Goal: Task Accomplishment & Management: Use online tool/utility

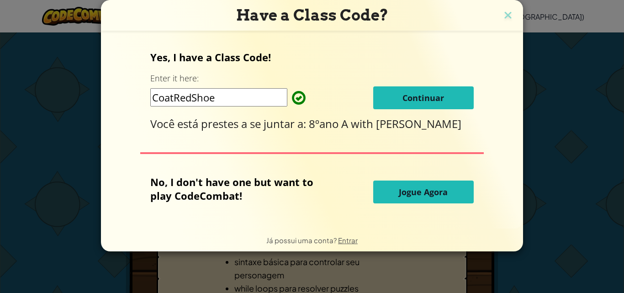
click at [404, 87] on button "Continuar" at bounding box center [423, 97] width 100 height 23
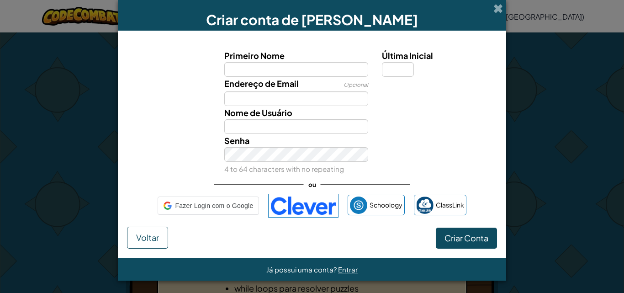
click at [408, 91] on div "Endereço de Email Opcional" at bounding box center [311, 91] width 379 height 29
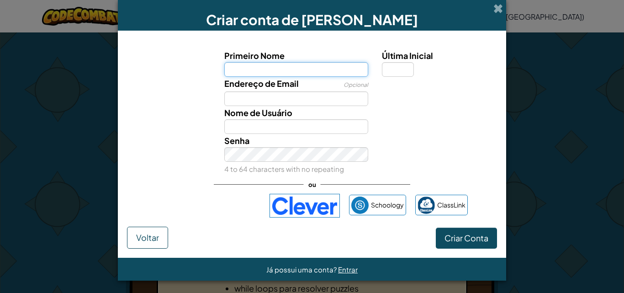
click at [339, 71] on input "Primeiro Nome" at bounding box center [296, 69] width 144 height 15
type input "[PERSON_NAME]"
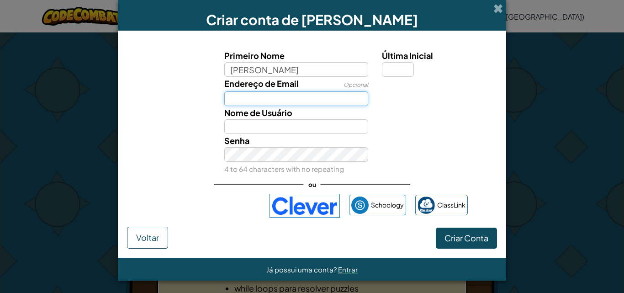
click at [280, 100] on input "Endereço de Email" at bounding box center [296, 98] width 144 height 15
type input "[PERSON_NAME]"
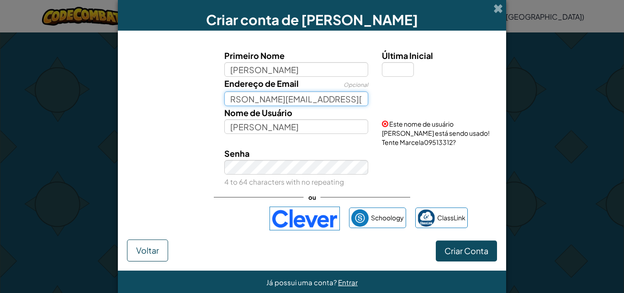
scroll to position [0, 16]
type input "marcela.barboza@portalsesisp.org.br"
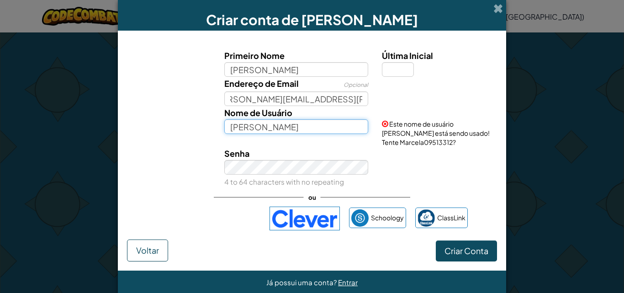
click at [298, 127] on input "Marcela" at bounding box center [296, 126] width 144 height 15
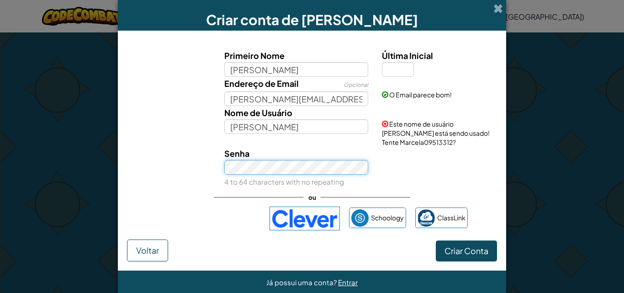
scroll to position [14, 0]
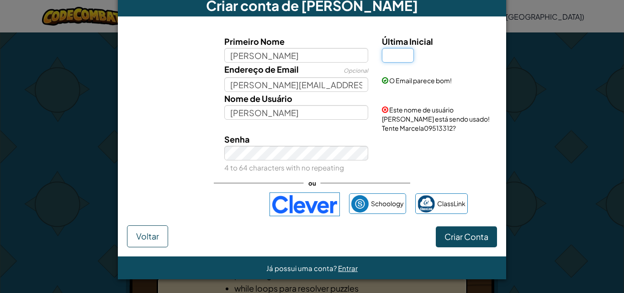
click at [394, 52] on input "Última Inicial" at bounding box center [398, 55] width 32 height 15
click at [454, 237] on span "Criar Conta" at bounding box center [466, 236] width 44 height 11
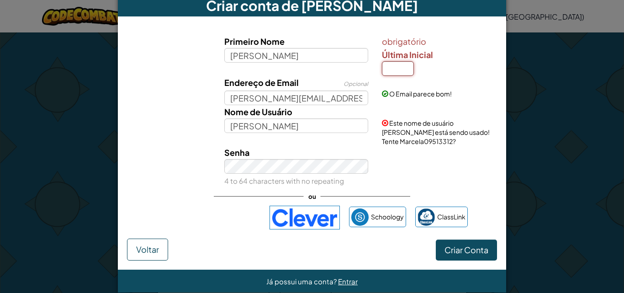
click at [394, 66] on input "Última Inicial" at bounding box center [398, 68] width 32 height 15
type input "a"
click at [442, 248] on form "Primeiro Nome Marcela obrigatório Última Inicial a Endereço de Email Opcional m…" at bounding box center [312, 142] width 388 height 253
click at [472, 253] on span "Criar Conta" at bounding box center [466, 249] width 44 height 11
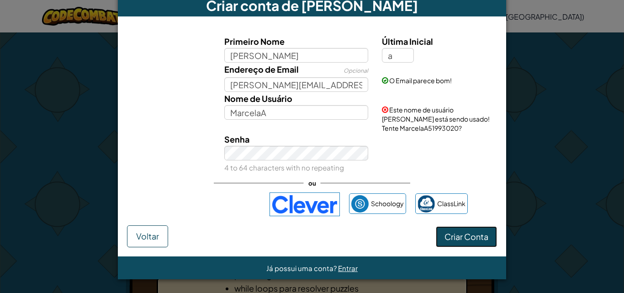
click at [468, 239] on button "Criar Conta" at bounding box center [466, 236] width 61 height 21
click at [442, 235] on button "Criar Conta" at bounding box center [466, 236] width 61 height 21
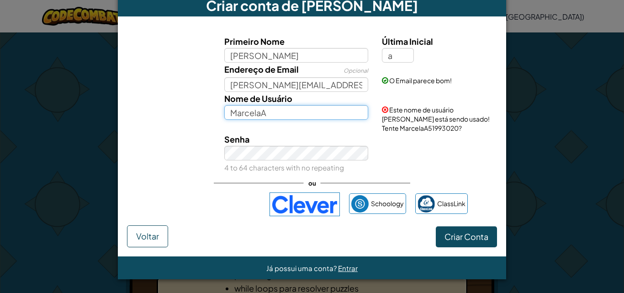
click at [317, 118] on input "MarcelaA" at bounding box center [296, 112] width 144 height 15
click at [436, 226] on button "Criar Conta" at bounding box center [466, 236] width 61 height 21
click at [319, 116] on input "MarcelaA" at bounding box center [296, 112] width 144 height 15
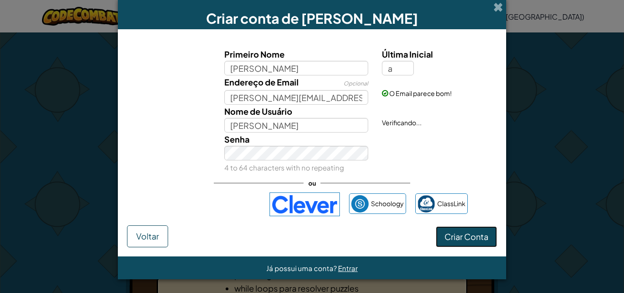
scroll to position [1, 0]
click at [450, 240] on button "Criar Conta" at bounding box center [466, 236] width 61 height 21
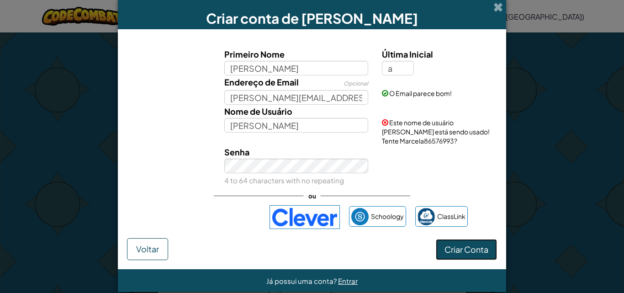
click at [450, 240] on button "Criar Conta" at bounding box center [466, 249] width 61 height 21
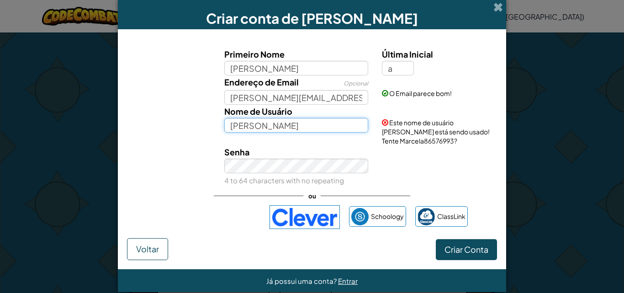
click at [265, 128] on input "Marcela" at bounding box center [296, 125] width 144 height 15
type input "Marcela26"
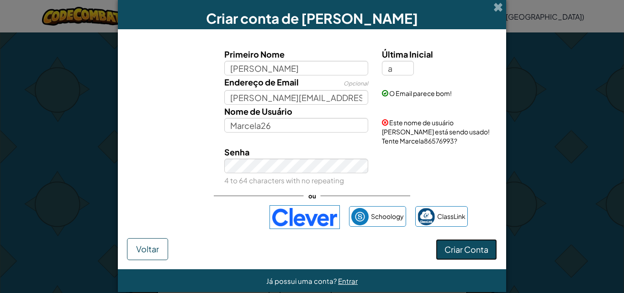
click at [466, 250] on form "Primeiro Nome Marcela Última Inicial a Endereço de Email Opcional marcela.barbo…" at bounding box center [312, 149] width 388 height 240
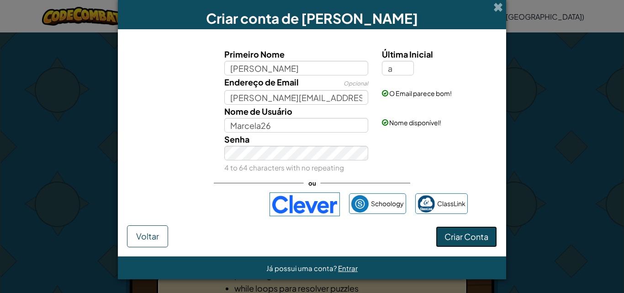
click at [480, 242] on button "Criar Conta" at bounding box center [466, 236] width 61 height 21
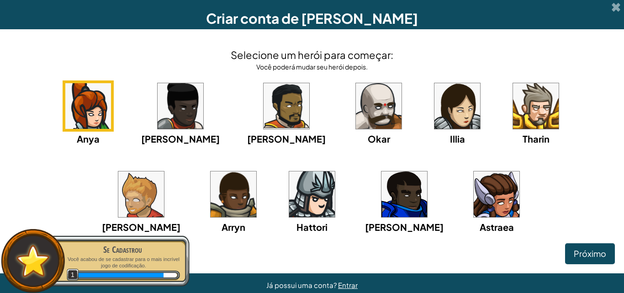
click at [434, 116] on img at bounding box center [457, 106] width 46 height 46
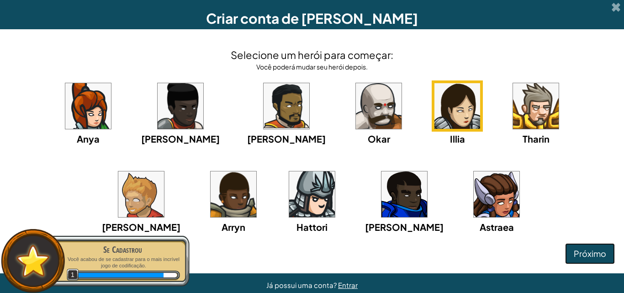
click at [593, 255] on span "Próximo" at bounding box center [590, 253] width 32 height 11
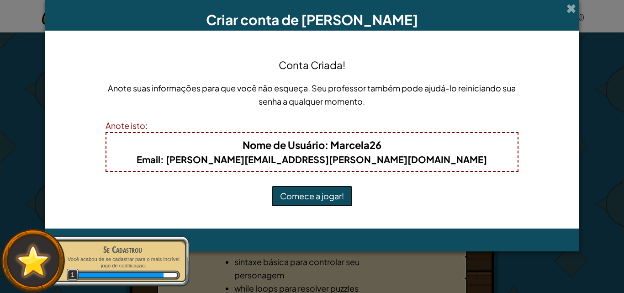
scroll to position [0, 0]
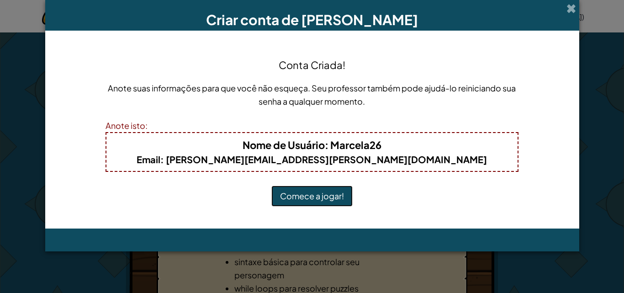
click at [340, 192] on button "Comece a jogar!" at bounding box center [311, 195] width 81 height 21
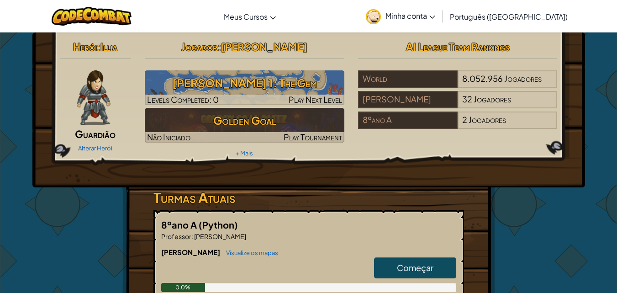
click at [180, 82] on h3 "[PERSON_NAME] 1: The Gem" at bounding box center [245, 83] width 200 height 21
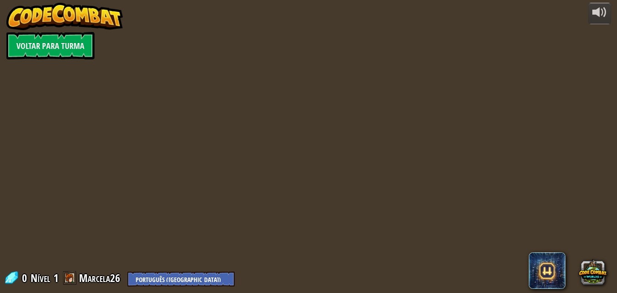
click at [195, 74] on div "powered by Voltar para Turma 0 Nível 1 Marcela26 English ([GEOGRAPHIC_DATA]) En…" at bounding box center [308, 146] width 617 height 293
select select "pt-BR"
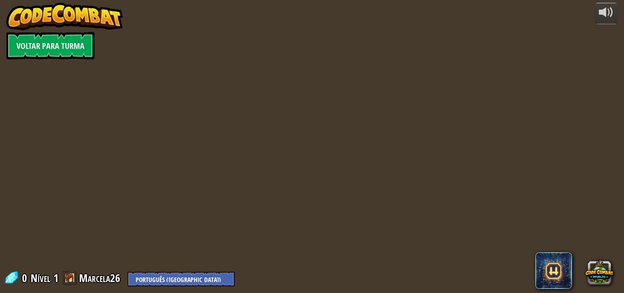
select select "pt-BR"
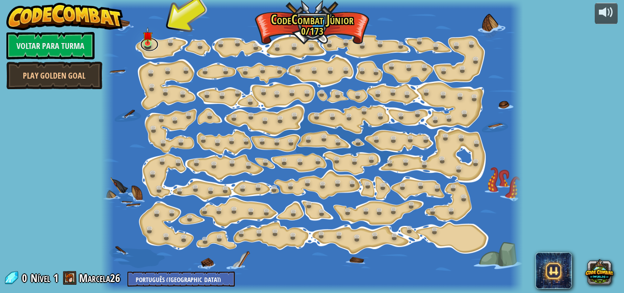
click at [146, 46] on link at bounding box center [149, 44] width 18 height 14
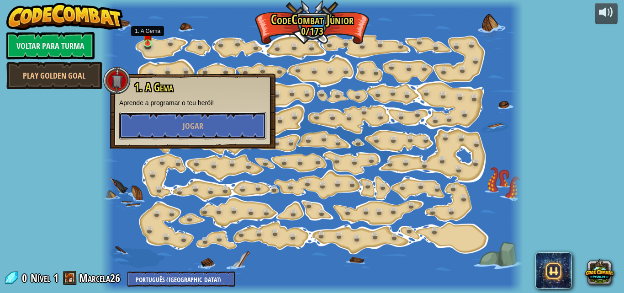
click at [164, 132] on button "Jogar" at bounding box center [192, 125] width 147 height 27
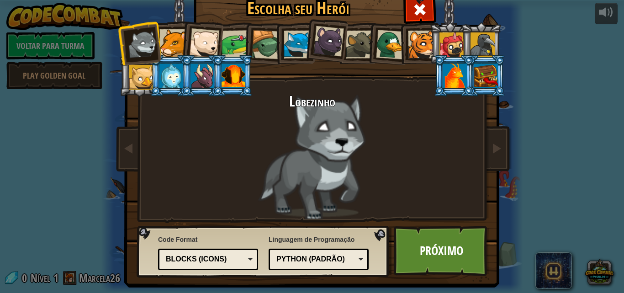
click at [206, 41] on div at bounding box center [204, 43] width 30 height 30
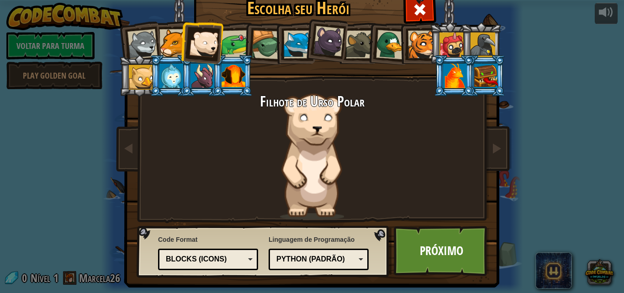
click at [140, 47] on div at bounding box center [142, 44] width 30 height 30
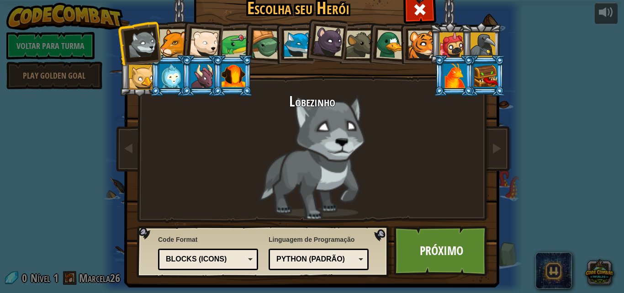
click at [163, 43] on div at bounding box center [173, 43] width 28 height 28
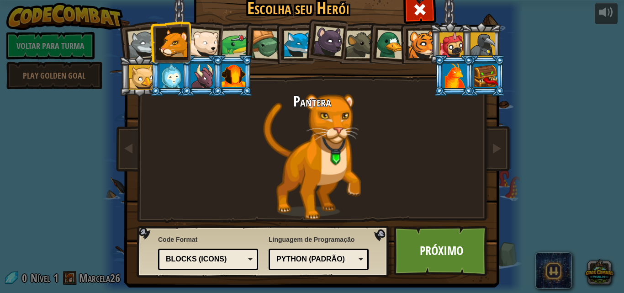
click at [134, 57] on li at bounding box center [139, 76] width 41 height 42
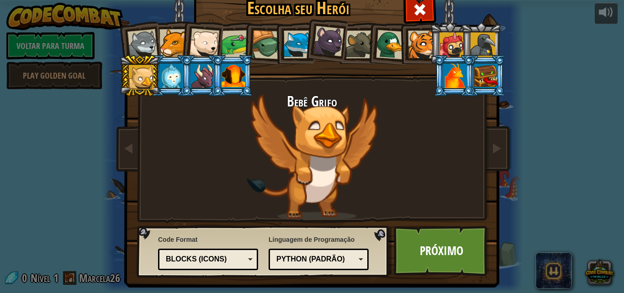
click at [205, 50] on div at bounding box center [204, 43] width 30 height 30
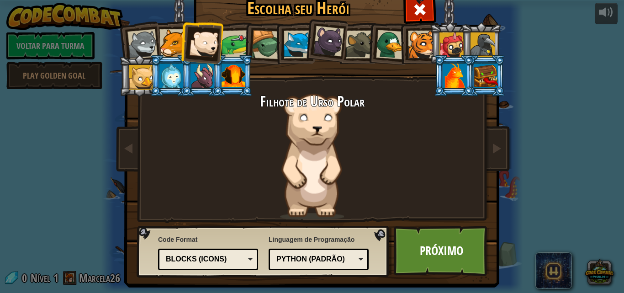
click at [138, 44] on div at bounding box center [142, 44] width 30 height 30
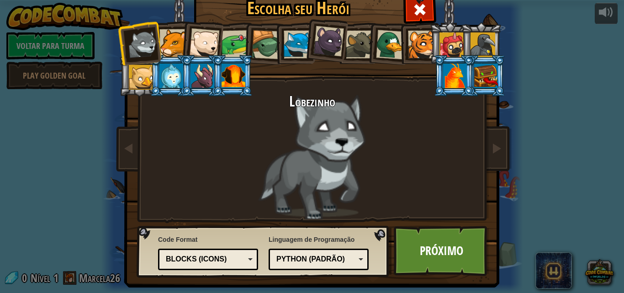
click at [456, 81] on div at bounding box center [455, 75] width 24 height 25
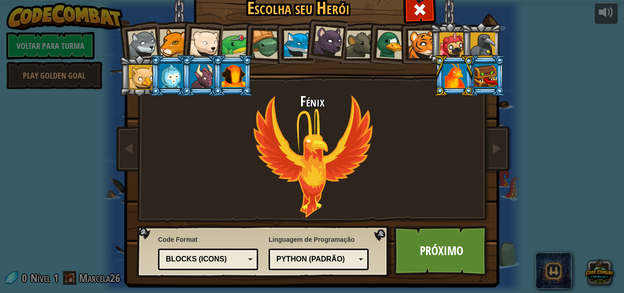
click at [202, 42] on div at bounding box center [204, 43] width 30 height 30
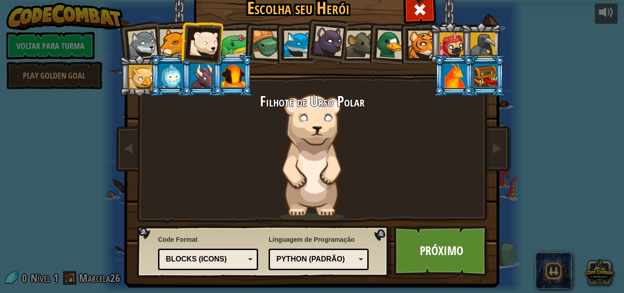
click at [440, 254] on link "Próximo" at bounding box center [441, 251] width 95 height 50
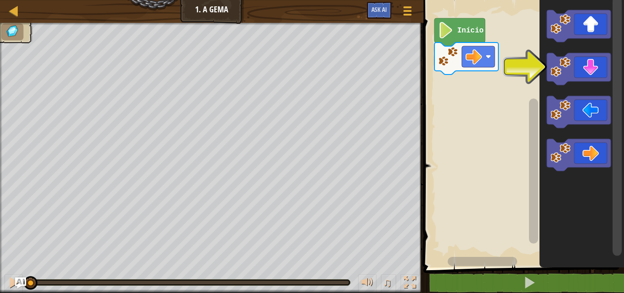
click at [598, 71] on icon "Espaço de trabalho do Blockly" at bounding box center [579, 69] width 64 height 32
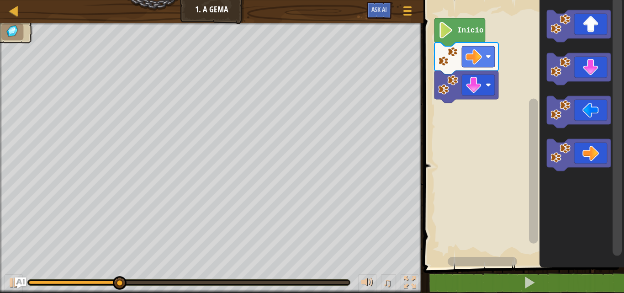
click at [613, 94] on rect "Espaço de trabalho do Blockly" at bounding box center [617, 126] width 9 height 259
click at [582, 149] on icon "Espaço de trabalho do Blockly" at bounding box center [579, 155] width 64 height 32
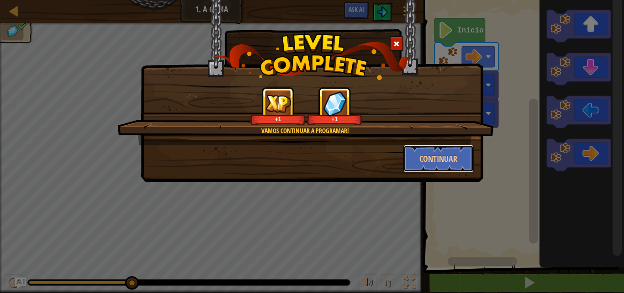
click at [449, 156] on button "Continuar" at bounding box center [438, 158] width 71 height 27
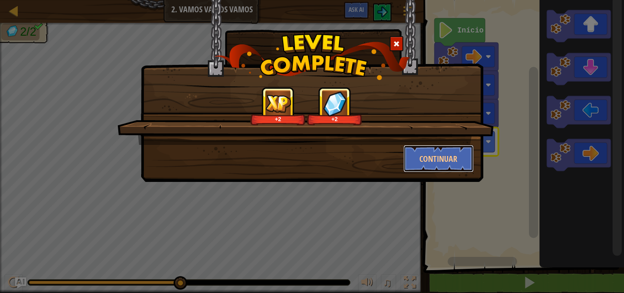
click at [445, 159] on button "Continuar" at bounding box center [438, 158] width 71 height 27
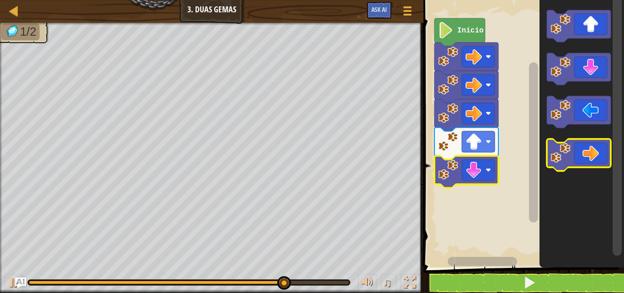
click at [467, 23] on icon "Espaço de trabalho do Blockly" at bounding box center [459, 32] width 51 height 28
click at [462, 160] on icon "Espaço de trabalho do Blockly" at bounding box center [466, 172] width 64 height 32
click at [440, 34] on image "Espaço de trabalho do Blockly" at bounding box center [446, 30] width 16 height 16
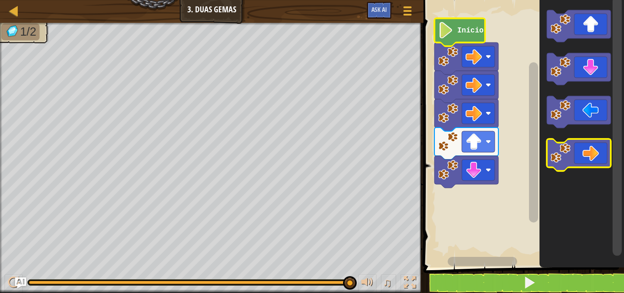
click at [448, 33] on image "Espaço de trabalho do Blockly" at bounding box center [446, 30] width 16 height 16
click at [10, 9] on div at bounding box center [13, 10] width 11 height 11
select select "pt-BR"
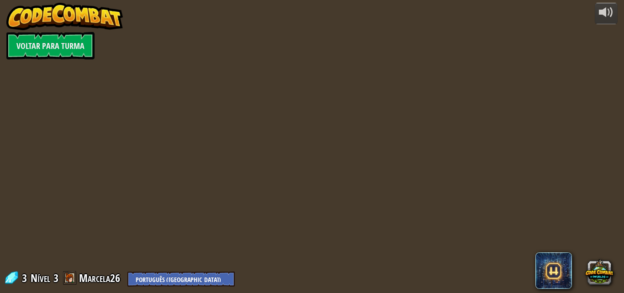
select select "pt-BR"
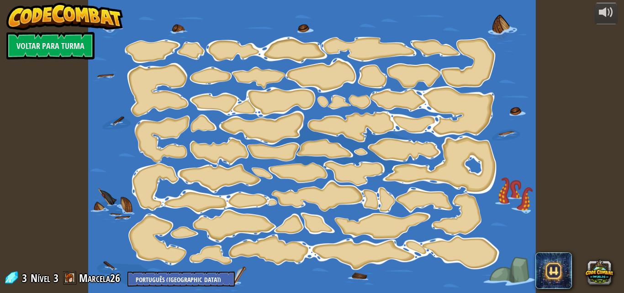
select select "pt-BR"
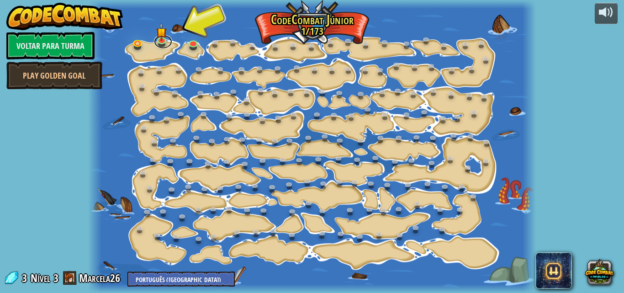
click at [156, 42] on link at bounding box center [163, 42] width 18 height 14
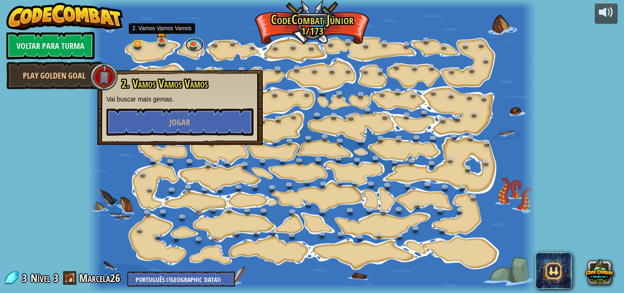
click at [190, 50] on link at bounding box center [194, 45] width 18 height 14
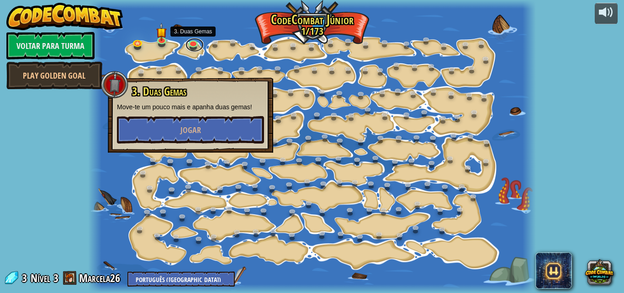
click at [191, 49] on link at bounding box center [194, 45] width 18 height 14
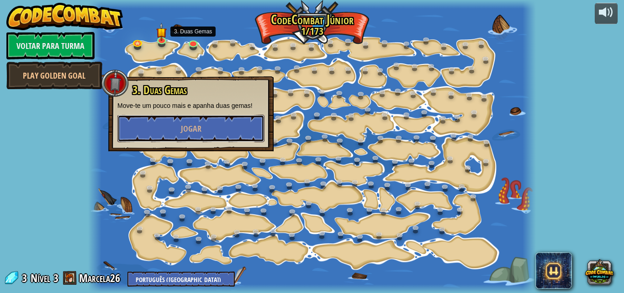
click at [221, 132] on button "Jogar" at bounding box center [190, 128] width 147 height 27
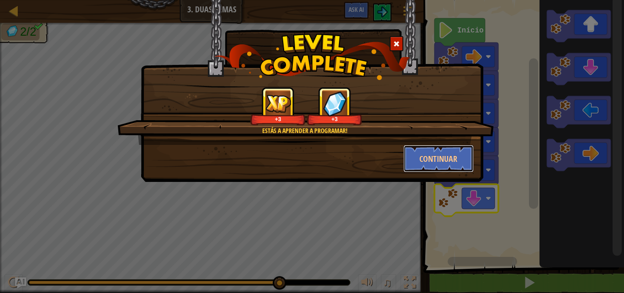
click at [464, 153] on button "Continuar" at bounding box center [438, 158] width 71 height 27
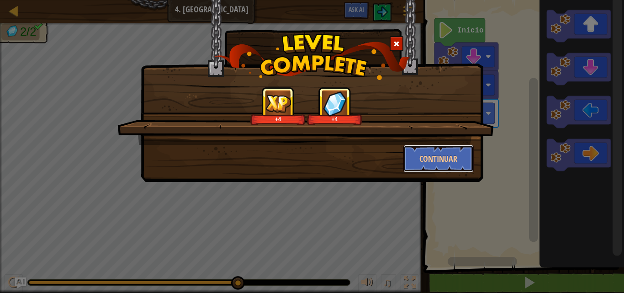
click at [429, 165] on button "Continuar" at bounding box center [438, 158] width 71 height 27
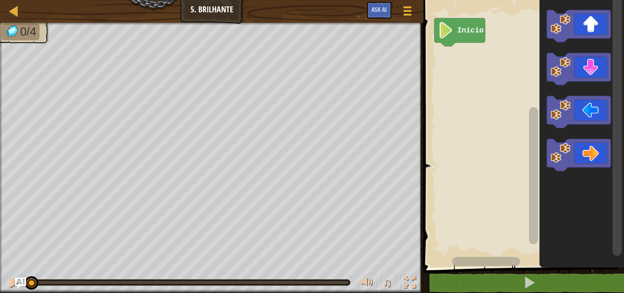
click at [594, 111] on icon "Espaço de trabalho do Blockly" at bounding box center [579, 112] width 64 height 32
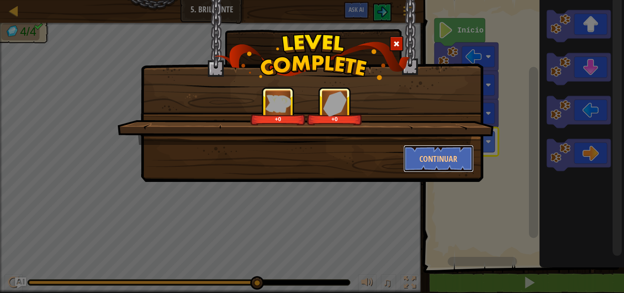
click at [446, 157] on button "Continuar" at bounding box center [438, 158] width 71 height 27
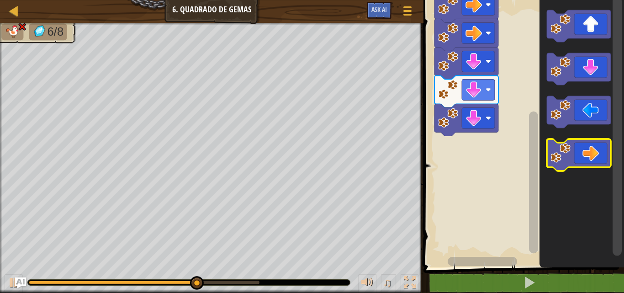
click at [589, 157] on icon "Espaço de trabalho do Blockly" at bounding box center [579, 155] width 64 height 32
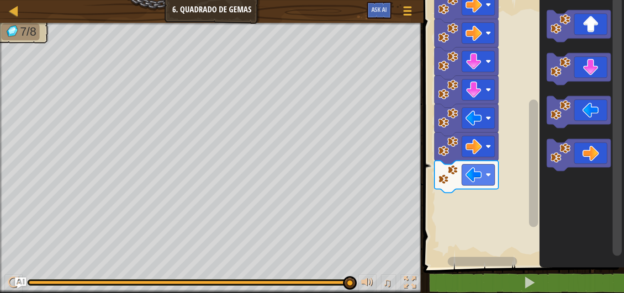
click at [488, 143] on rect "Espaço de trabalho do Blockly" at bounding box center [478, 146] width 33 height 21
click at [488, 144] on image "Espaço de trabalho do Blockly" at bounding box center [488, 145] width 5 height 5
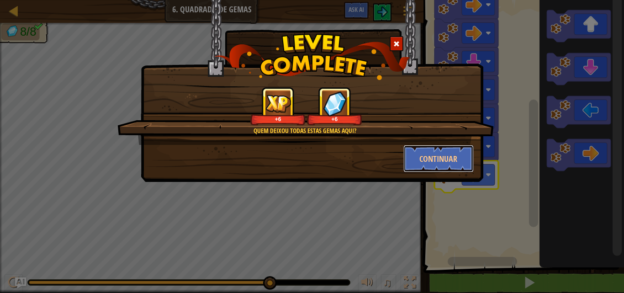
click at [427, 155] on button "Continuar" at bounding box center [438, 158] width 71 height 27
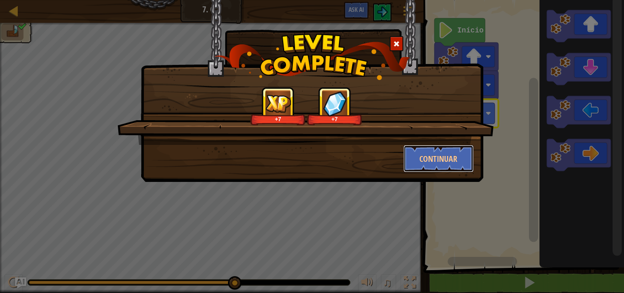
click at [440, 158] on button "Continuar" at bounding box center [438, 158] width 71 height 27
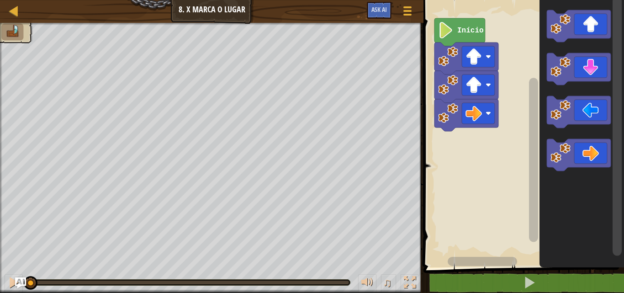
click at [450, 240] on rect "Espaço de trabalho do Blockly" at bounding box center [522, 131] width 203 height 272
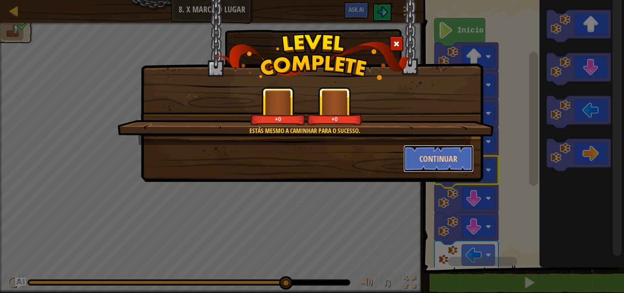
click at [454, 169] on button "Continuar" at bounding box center [438, 158] width 71 height 27
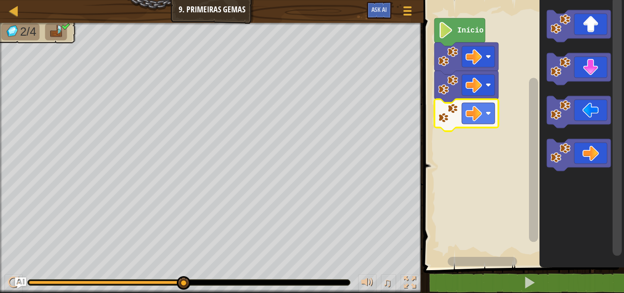
click at [490, 192] on rect "Espaço de trabalho do Blockly" at bounding box center [522, 131] width 203 height 272
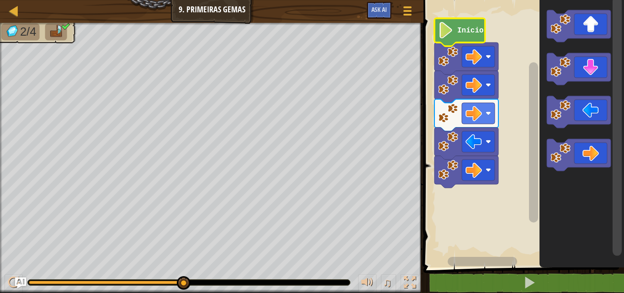
click at [444, 31] on image "Espaço de trabalho do Blockly" at bounding box center [446, 30] width 16 height 16
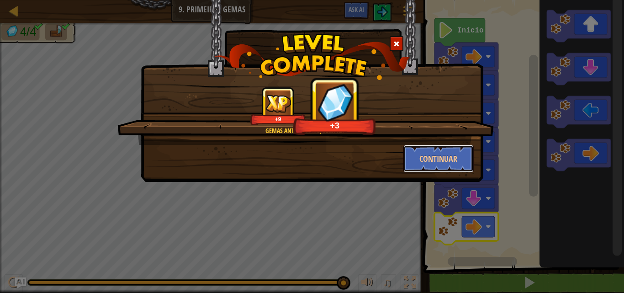
click at [455, 161] on button "Continuar" at bounding box center [438, 158] width 71 height 27
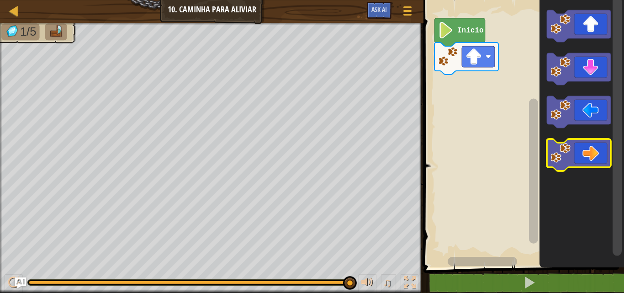
click at [587, 158] on icon "Espaço de trabalho do Blockly" at bounding box center [579, 155] width 64 height 32
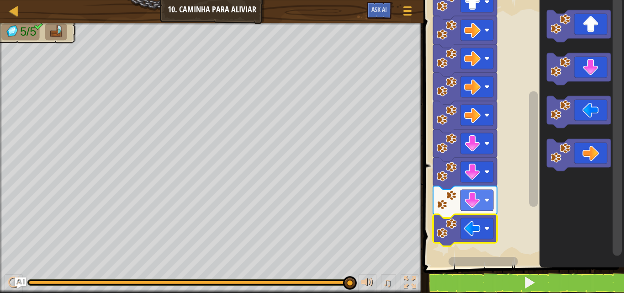
click at [444, 232] on image "Espaço de trabalho do Blockly" at bounding box center [447, 228] width 20 height 20
click at [504, 274] on button at bounding box center [529, 282] width 203 height 21
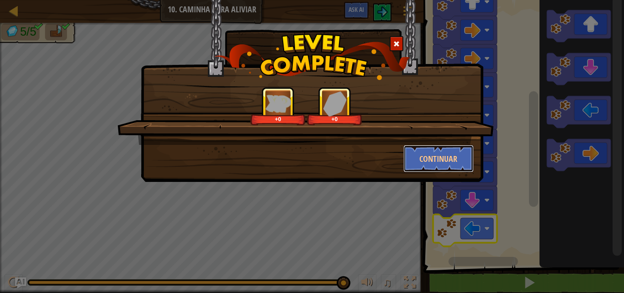
click at [459, 161] on button "Continuar" at bounding box center [438, 158] width 71 height 27
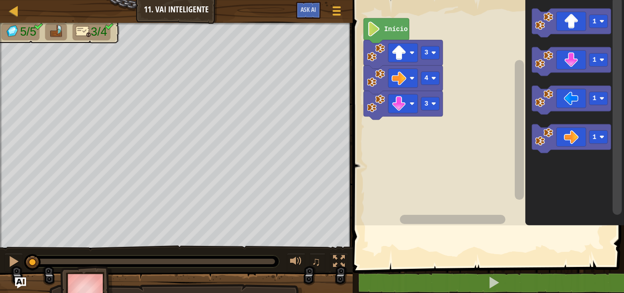
click at [360, 123] on rect "Espaço de trabalho do Blockly" at bounding box center [487, 110] width 274 height 230
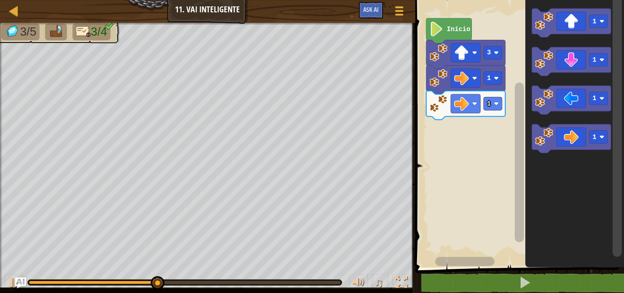
click at [0, 0] on div at bounding box center [0, 0] width 0 height 0
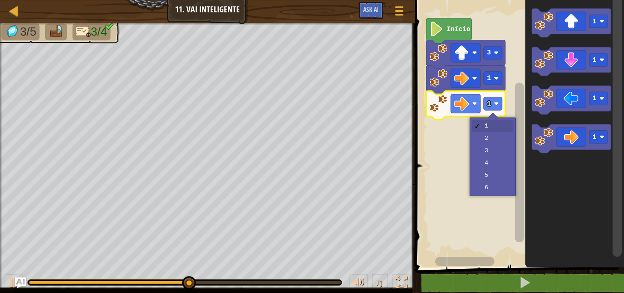
click at [499, 142] on rect "Espaço de trabalho do Blockly" at bounding box center [517, 131] width 211 height 272
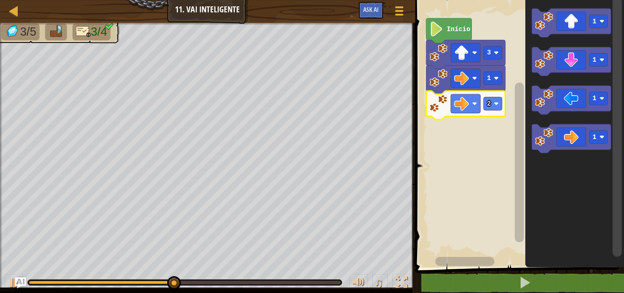
click at [495, 103] on image "Espaço de trabalho do Blockly" at bounding box center [496, 103] width 5 height 5
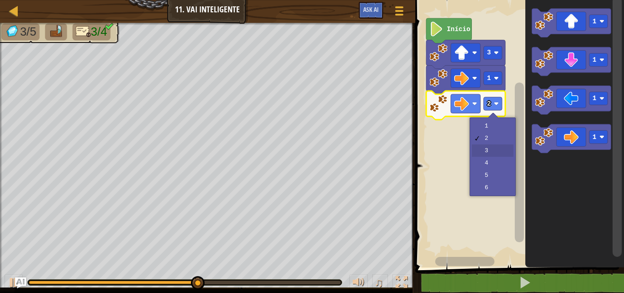
click at [502, 149] on rect "Espaço de trabalho do Blockly" at bounding box center [517, 131] width 211 height 272
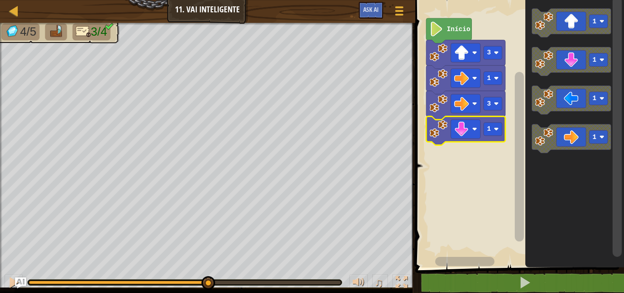
click at [495, 129] on image "Espaço de trabalho do Blockly" at bounding box center [496, 129] width 5 height 5
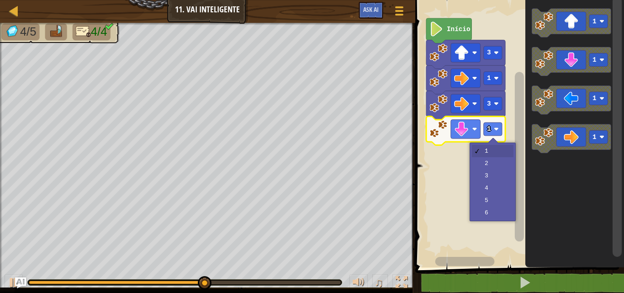
click at [491, 164] on rect "Espaço de trabalho do Blockly" at bounding box center [517, 131] width 211 height 272
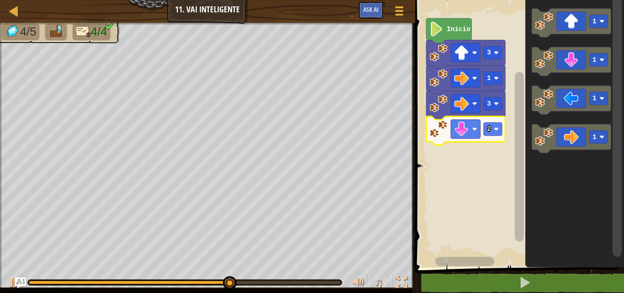
click at [497, 131] on image "Espaço de trabalho do Blockly" at bounding box center [496, 129] width 5 height 5
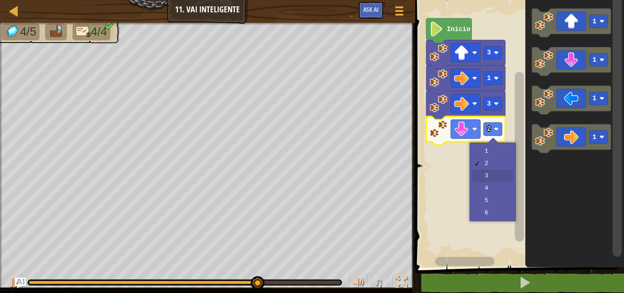
click at [499, 174] on rect "Espaço de trabalho do Blockly" at bounding box center [517, 131] width 211 height 272
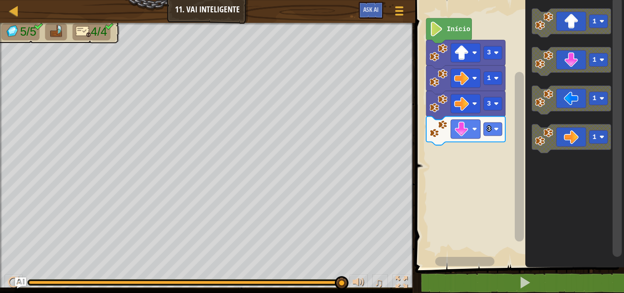
click at [475, 194] on rect "Espaço de trabalho do Blockly" at bounding box center [517, 131] width 211 height 272
click at [510, 282] on button at bounding box center [524, 282] width 211 height 21
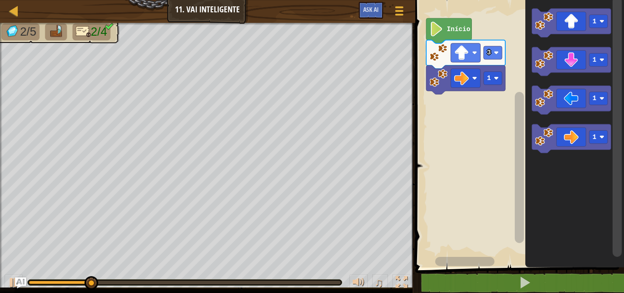
click at [0, 0] on div at bounding box center [0, 0] width 0 height 0
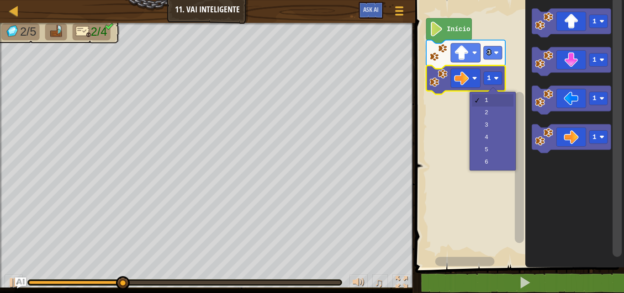
click at [498, 139] on rect "Espaço de trabalho do Blockly" at bounding box center [517, 131] width 211 height 272
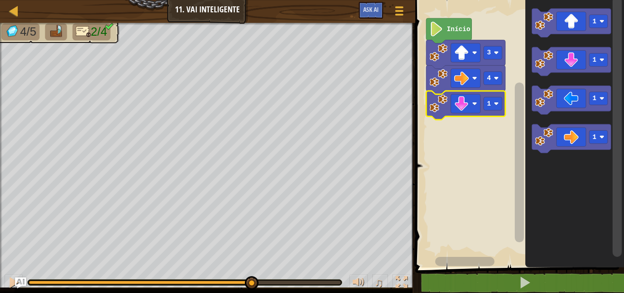
click at [0, 0] on div at bounding box center [0, 0] width 0 height 0
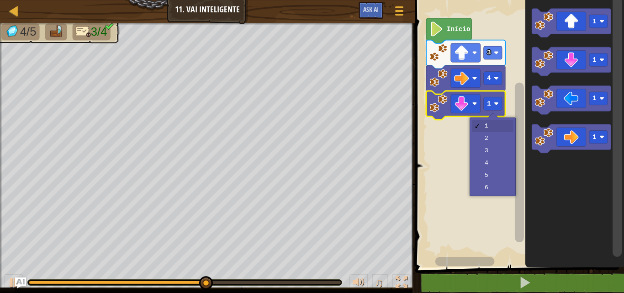
click at [497, 142] on rect "Espaço de trabalho do Blockly" at bounding box center [517, 131] width 211 height 272
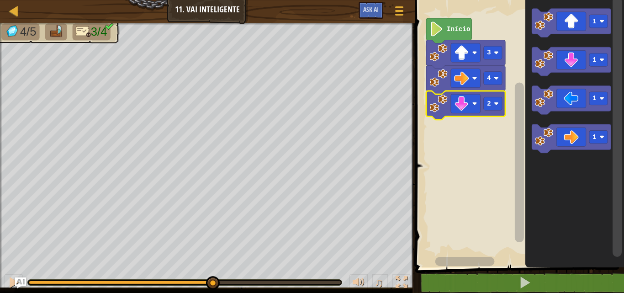
click at [500, 107] on rect "Espaço de trabalho do Blockly" at bounding box center [493, 103] width 18 height 13
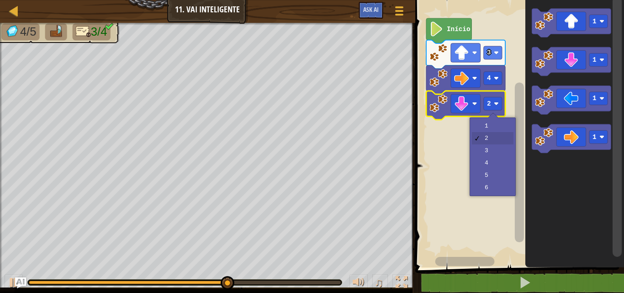
click at [496, 155] on rect "Espaço de trabalho do Blockly" at bounding box center [517, 131] width 211 height 272
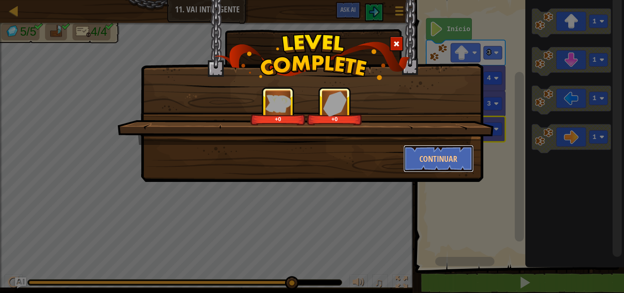
click at [426, 159] on button "Continuar" at bounding box center [438, 158] width 71 height 27
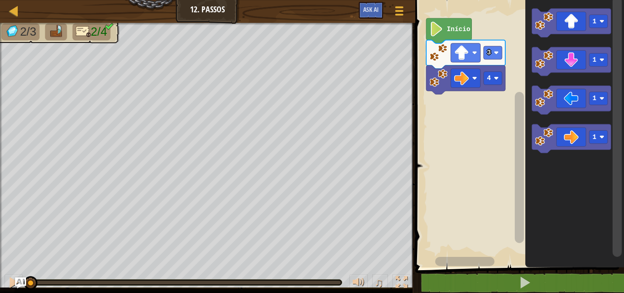
click at [476, 49] on rect "Espaço de trabalho do Blockly" at bounding box center [466, 52] width 30 height 19
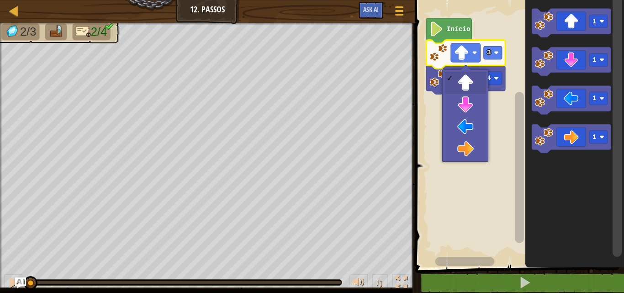
click at [500, 142] on rect "Espaço de trabalho do Blockly" at bounding box center [517, 131] width 211 height 272
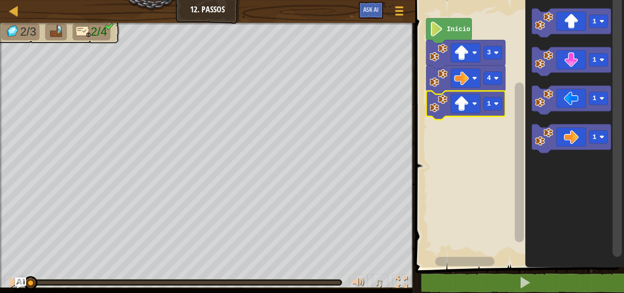
click at [495, 106] on rect "Espaço de trabalho do Blockly" at bounding box center [493, 103] width 18 height 13
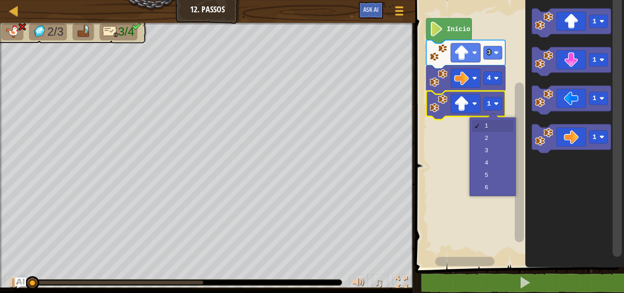
click at [491, 155] on rect "Espaço de trabalho do Blockly" at bounding box center [517, 131] width 211 height 272
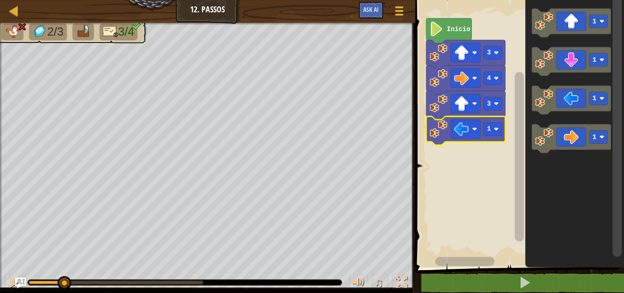
click at [498, 131] on image "Espaço de trabalho do Blockly" at bounding box center [496, 129] width 5 height 5
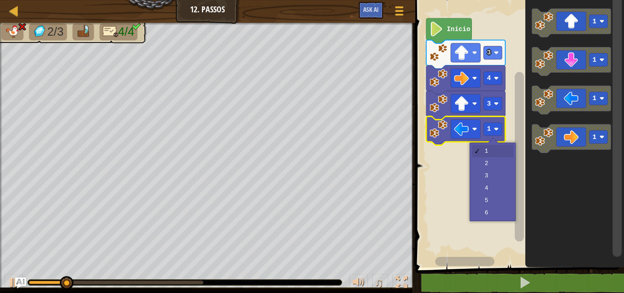
click at [491, 167] on rect "Espaço de trabalho do Blockly" at bounding box center [517, 131] width 211 height 272
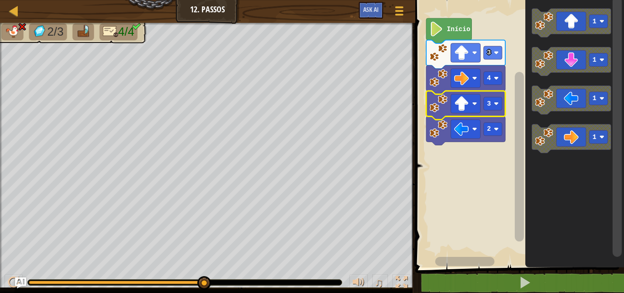
click at [494, 104] on image "Espaço de trabalho do Blockly" at bounding box center [496, 103] width 5 height 5
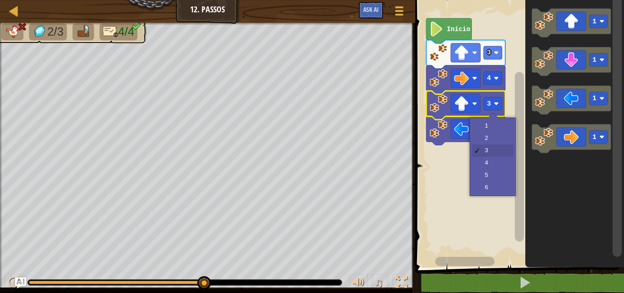
click at [495, 126] on rect "Espaço de trabalho do Blockly" at bounding box center [493, 128] width 18 height 13
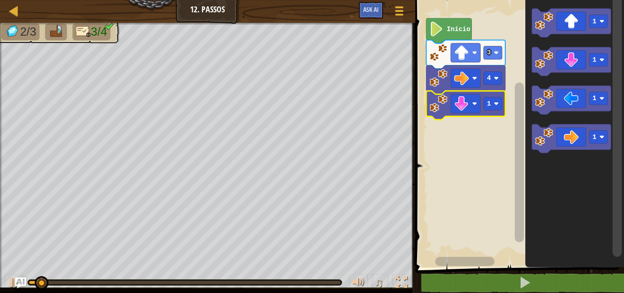
click at [500, 102] on rect "Espaço de trabalho do Blockly" at bounding box center [493, 103] width 18 height 13
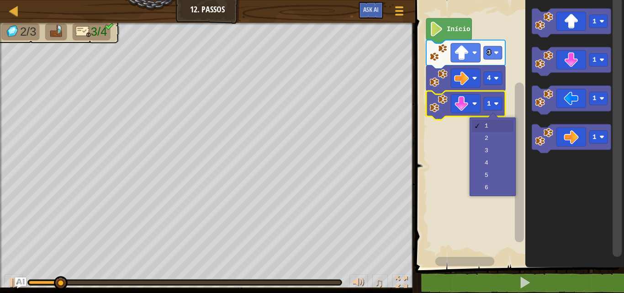
click at [503, 151] on rect "Espaço de trabalho do Blockly" at bounding box center [517, 131] width 211 height 272
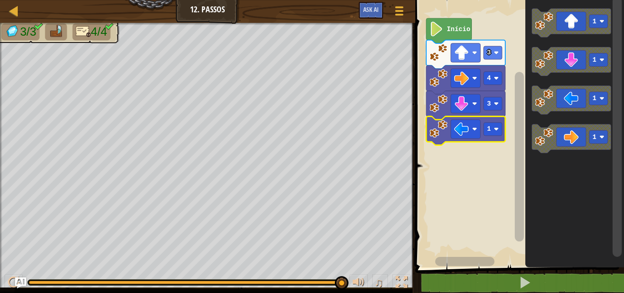
click at [0, 0] on div at bounding box center [0, 0] width 0 height 0
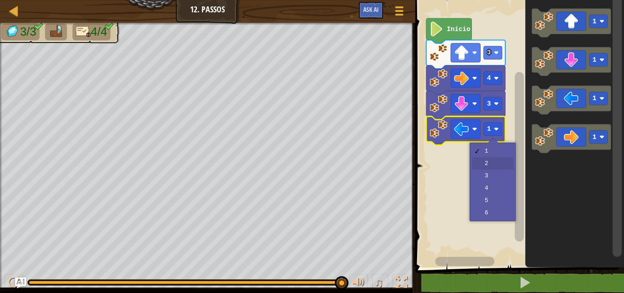
click at [489, 159] on rect "Espaço de trabalho do Blockly" at bounding box center [517, 131] width 211 height 272
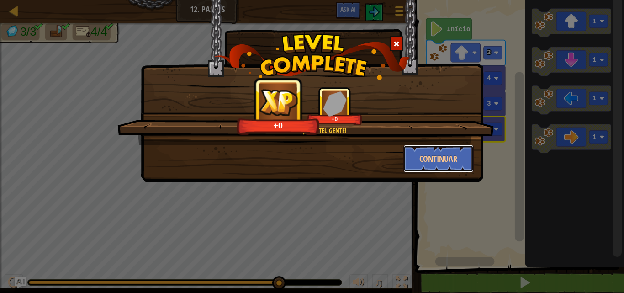
click at [426, 158] on button "Continuar" at bounding box center [438, 158] width 71 height 27
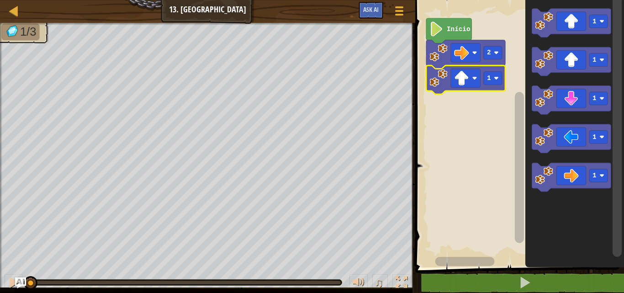
click at [496, 81] on rect "Espaço de trabalho do Blockly" at bounding box center [493, 78] width 18 height 13
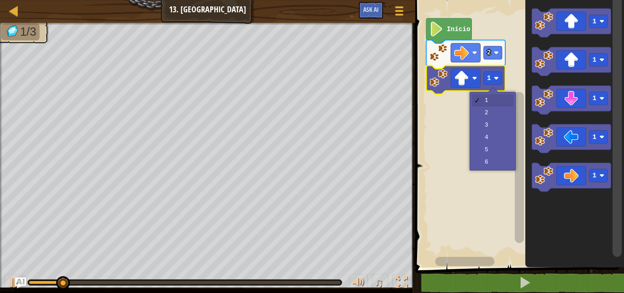
click at [495, 124] on rect "Espaço de trabalho do Blockly" at bounding box center [517, 131] width 211 height 272
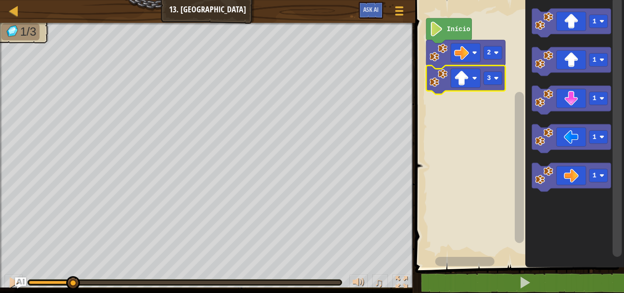
click at [437, 24] on image "Espaço de trabalho do Blockly" at bounding box center [436, 28] width 14 height 15
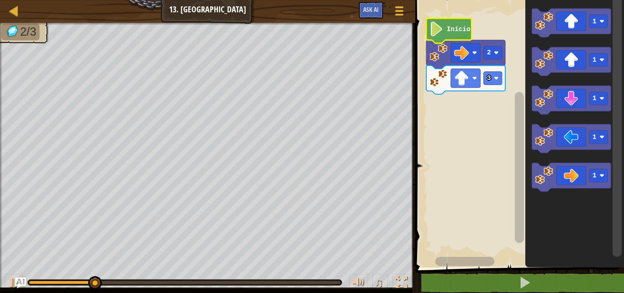
click at [440, 39] on icon "Espaço de trabalho do Blockly" at bounding box center [448, 30] width 45 height 25
click at [533, 287] on button at bounding box center [524, 282] width 211 height 21
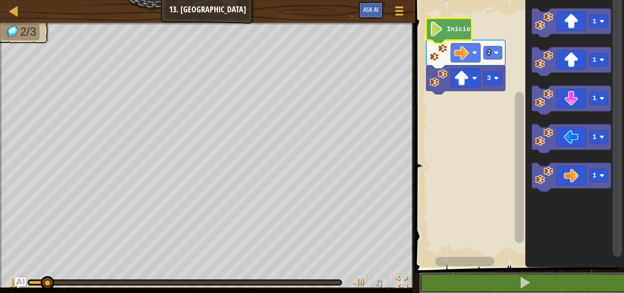
click at [532, 284] on button at bounding box center [524, 282] width 211 height 21
click at [574, 243] on icon "Espaço de trabalho do Blockly" at bounding box center [574, 131] width 99 height 272
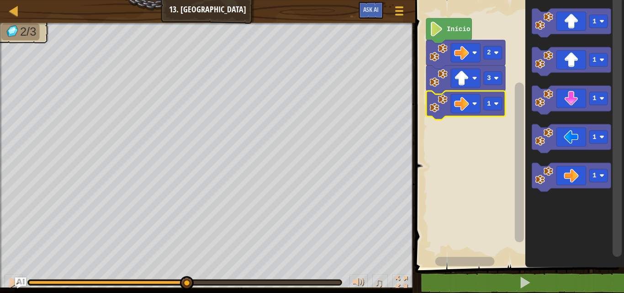
click at [495, 104] on image "Espaço de trabalho do Blockly" at bounding box center [496, 103] width 5 height 5
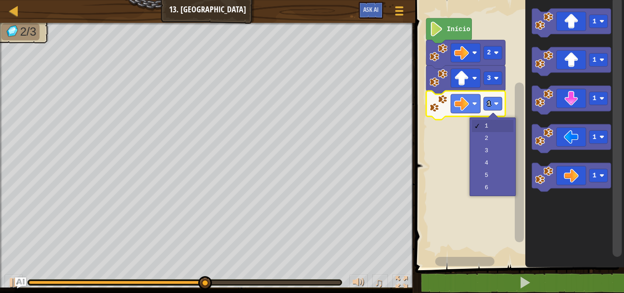
click at [497, 138] on rect "Espaço de trabalho do Blockly" at bounding box center [517, 131] width 211 height 272
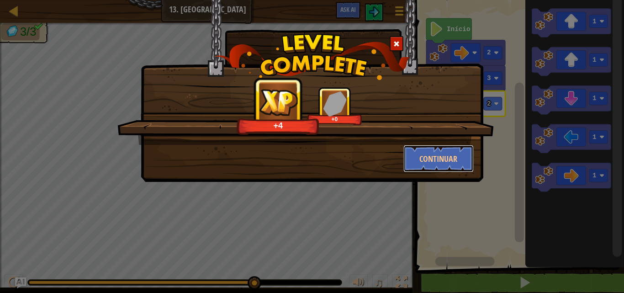
click at [459, 162] on button "Continuar" at bounding box center [438, 158] width 71 height 27
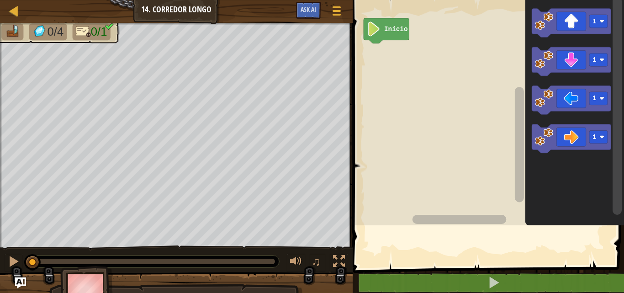
click at [380, 191] on rect "Espaço de trabalho do Blockly" at bounding box center [487, 110] width 274 height 230
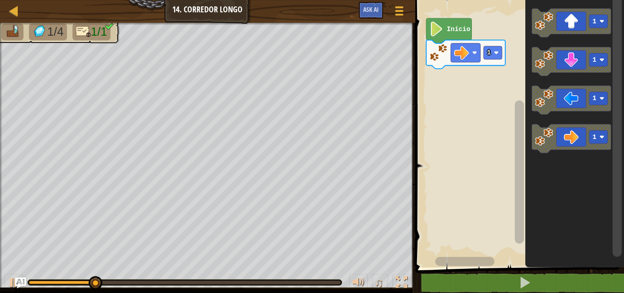
click at [495, 60] on icon "Espaço de trabalho do Blockly" at bounding box center [465, 54] width 79 height 29
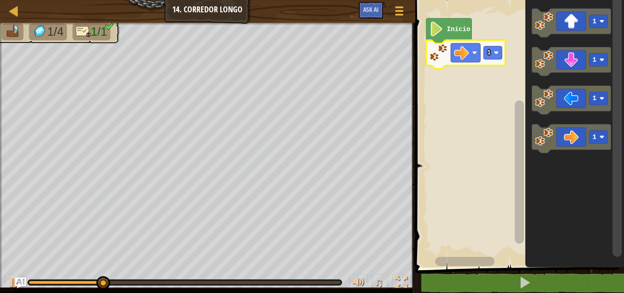
click at [494, 55] on image "Espaço de trabalho do Blockly" at bounding box center [496, 52] width 5 height 5
click at [496, 53] on image "Espaço de trabalho do Blockly" at bounding box center [496, 52] width 5 height 5
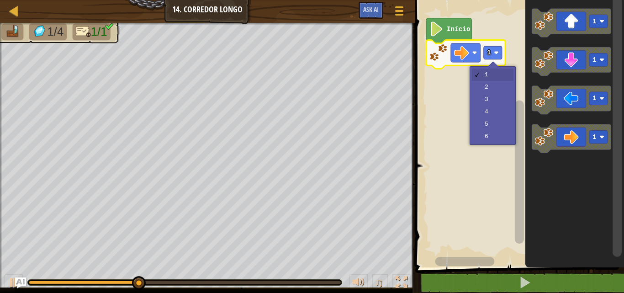
click at [494, 116] on rect "Espaço de trabalho do Blockly" at bounding box center [517, 131] width 211 height 272
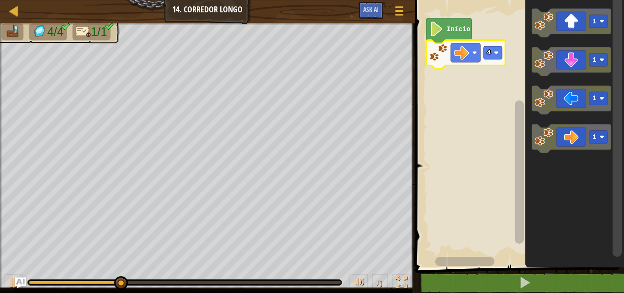
click at [494, 46] on rect "Espaço de trabalho do Blockly" at bounding box center [493, 52] width 18 height 13
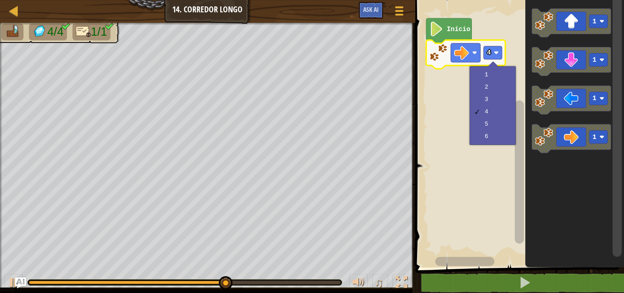
click at [487, 126] on rect "Espaço de trabalho do Blockly" at bounding box center [517, 131] width 211 height 272
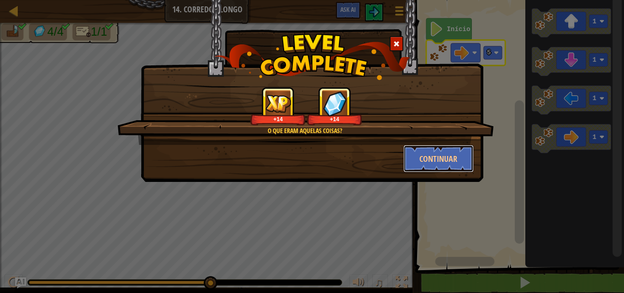
click at [451, 164] on button "Continuar" at bounding box center [438, 158] width 71 height 27
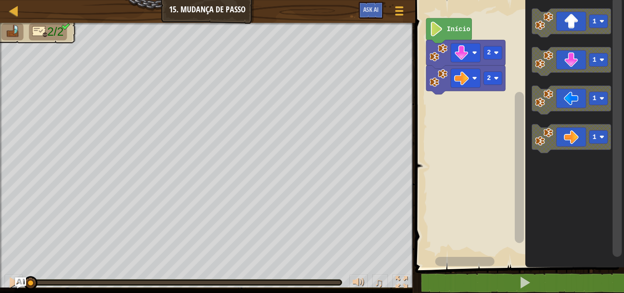
click at [497, 76] on image "Espaço de trabalho do Blockly" at bounding box center [496, 78] width 5 height 5
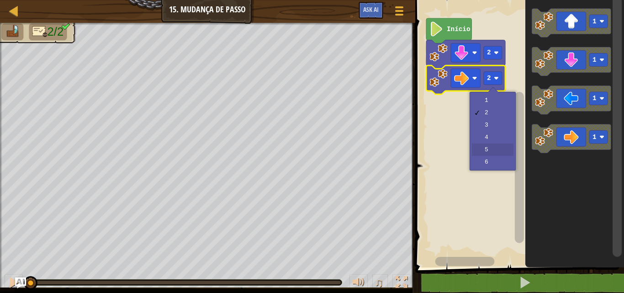
click at [499, 148] on rect "Espaço de trabalho do Blockly" at bounding box center [517, 131] width 211 height 272
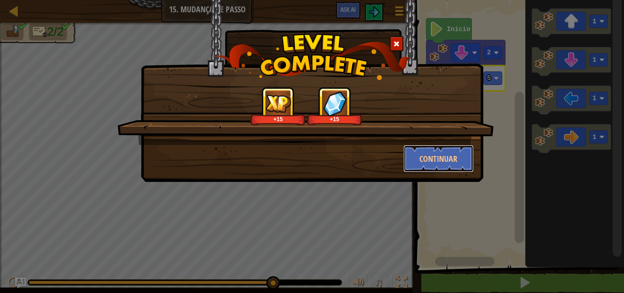
click at [415, 160] on button "Continuar" at bounding box center [438, 158] width 71 height 27
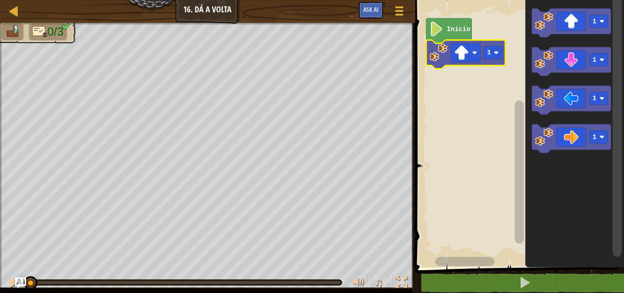
click at [500, 58] on rect "Espaço de trabalho do Blockly" at bounding box center [493, 52] width 18 height 13
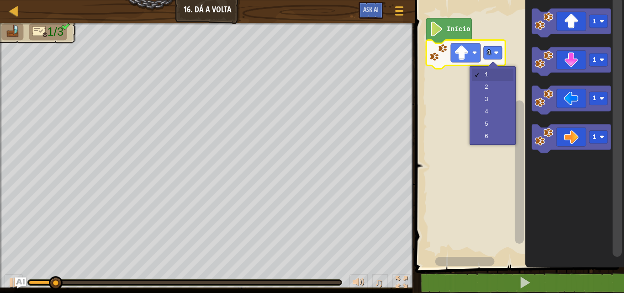
click at [493, 86] on rect "Espaço de trabalho do Blockly" at bounding box center [517, 131] width 211 height 272
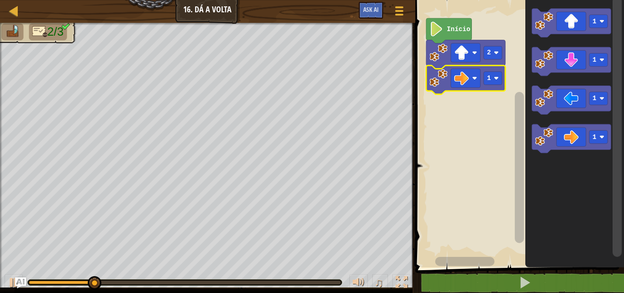
click at [497, 79] on image "Espaço de trabalho do Blockly" at bounding box center [496, 78] width 5 height 5
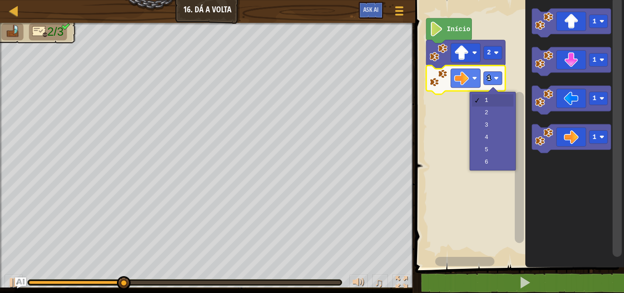
click at [496, 127] on rect "Espaço de trabalho do Blockly" at bounding box center [517, 131] width 211 height 272
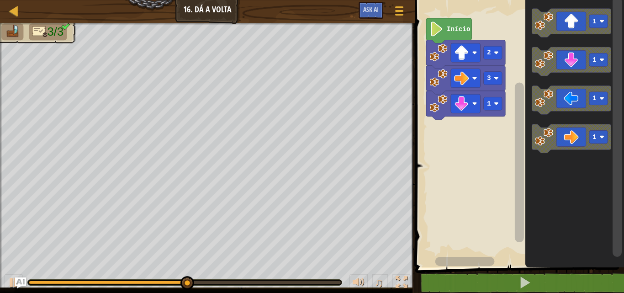
click at [496, 105] on image "Espaço de trabalho do Blockly" at bounding box center [496, 103] width 5 height 5
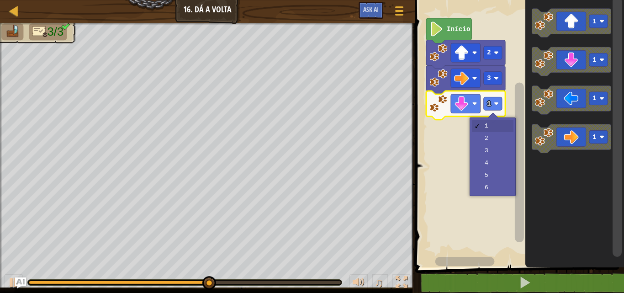
click at [501, 136] on rect "Espaço de trabalho do Blockly" at bounding box center [517, 131] width 211 height 272
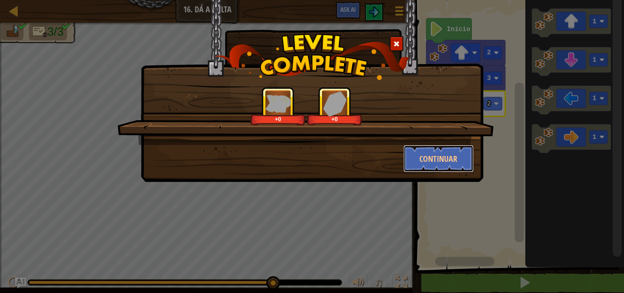
click at [431, 157] on button "Continuar" at bounding box center [438, 158] width 71 height 27
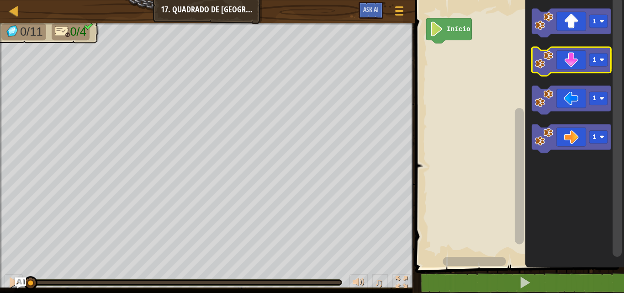
click at [581, 53] on icon "Espaço de trabalho do Blockly" at bounding box center [571, 61] width 79 height 29
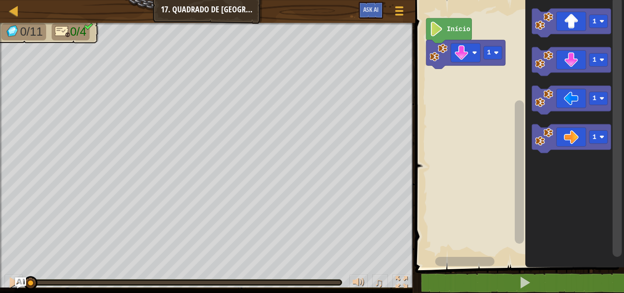
click at [560, 32] on icon "Espaço de trabalho do Blockly" at bounding box center [571, 23] width 79 height 29
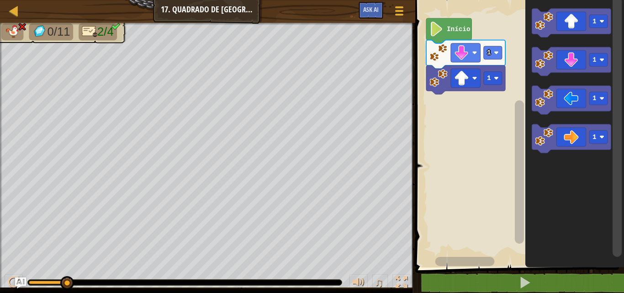
click at [499, 51] on rect "Espaço de trabalho do Blockly" at bounding box center [493, 52] width 18 height 13
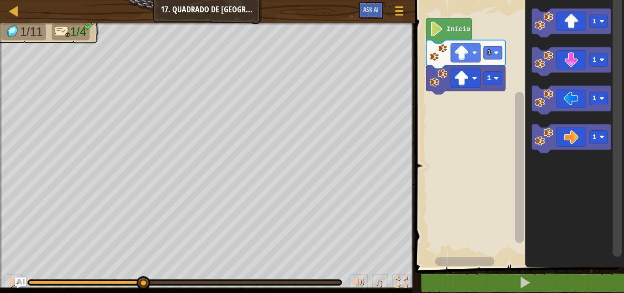
click at [539, 58] on image "Espaço de trabalho do Blockly" at bounding box center [544, 60] width 18 height 18
click at [557, 52] on icon "Espaço de trabalho do Blockly" at bounding box center [571, 61] width 79 height 29
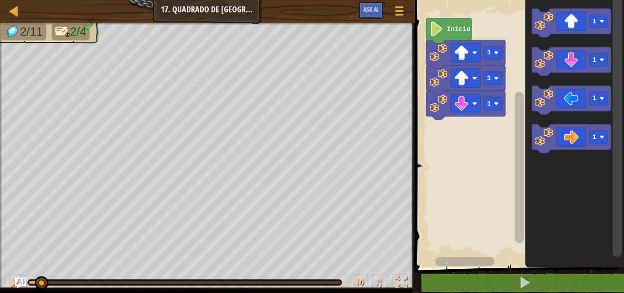
click at [492, 48] on rect "Espaço de trabalho do Blockly" at bounding box center [493, 52] width 18 height 13
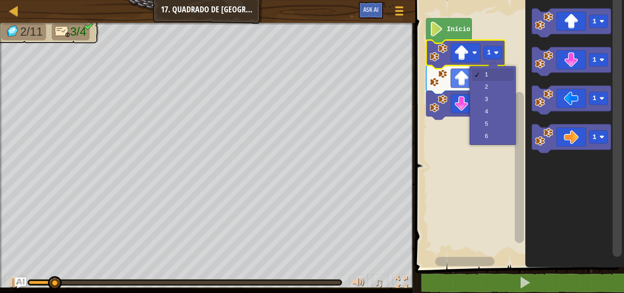
click at [503, 163] on rect "Espaço de trabalho do Blockly" at bounding box center [517, 131] width 211 height 272
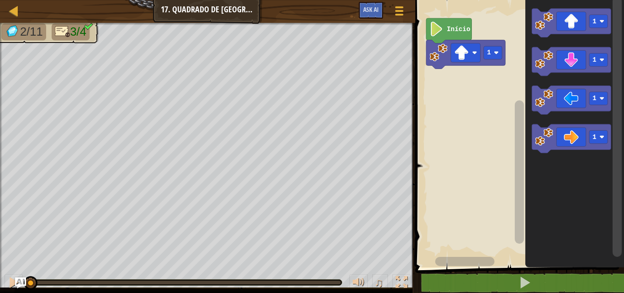
click at [497, 55] on image "Espaço de trabalho do Blockly" at bounding box center [496, 52] width 5 height 5
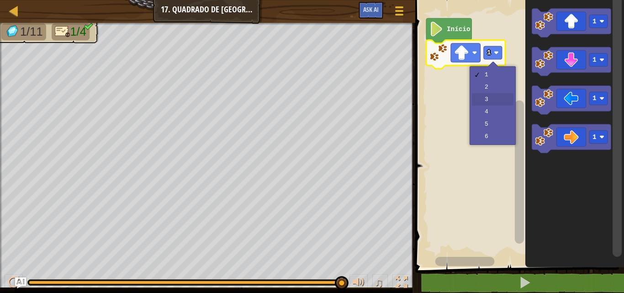
click at [497, 99] on rect "Espaço de trabalho do Blockly" at bounding box center [517, 131] width 211 height 272
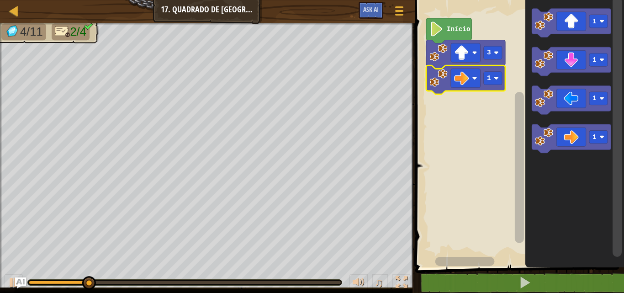
click at [500, 81] on rect "Espaço de trabalho do Blockly" at bounding box center [493, 78] width 18 height 13
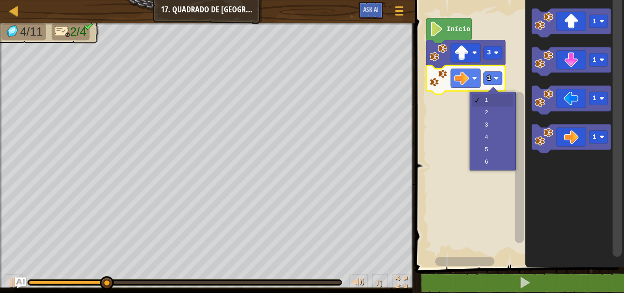
click at [498, 128] on rect "Espaço de trabalho do Blockly" at bounding box center [517, 131] width 211 height 272
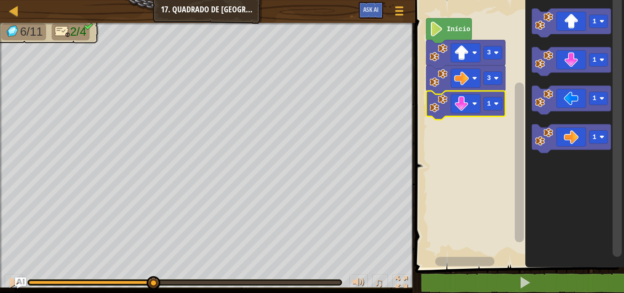
click at [499, 104] on rect "Espaço de trabalho do Blockly" at bounding box center [493, 103] width 18 height 13
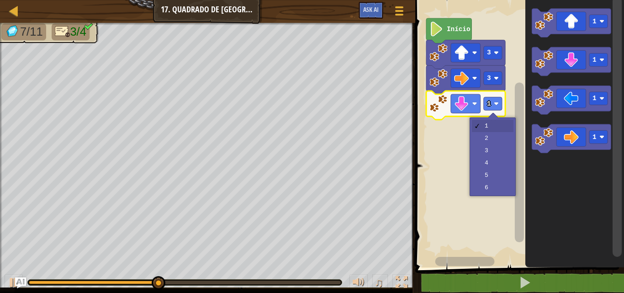
click at [498, 150] on rect "Espaço de trabalho do Blockly" at bounding box center [517, 131] width 211 height 272
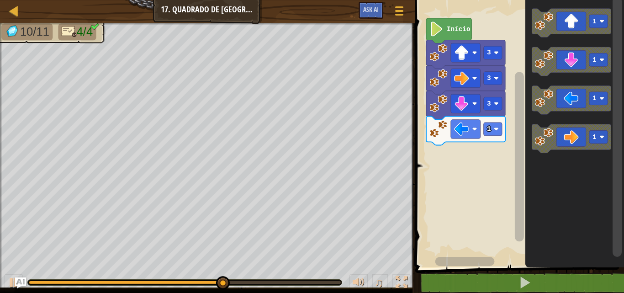
click at [498, 131] on image "Espaço de trabalho do Blockly" at bounding box center [496, 129] width 5 height 5
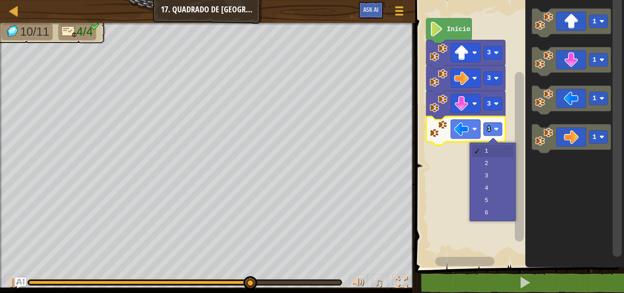
click at [502, 164] on rect "Espaço de trabalho do Blockly" at bounding box center [517, 131] width 211 height 272
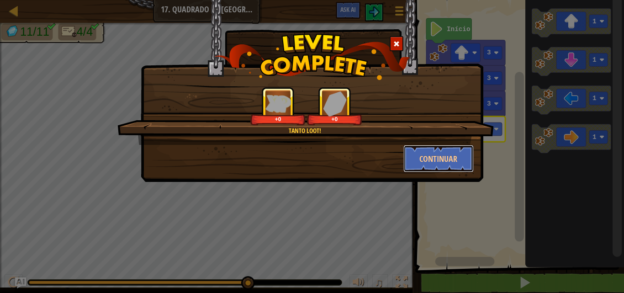
click at [465, 159] on button "Continuar" at bounding box center [438, 158] width 71 height 27
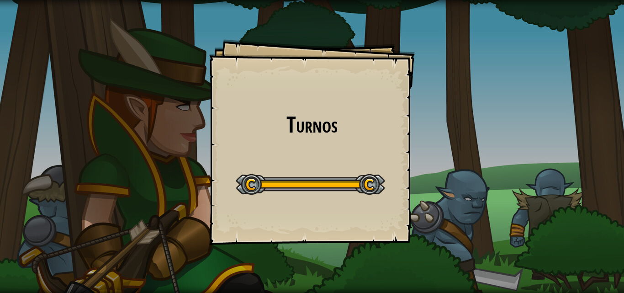
click at [502, 52] on div "Turnos Goals Start Level Erro ao carregar do servidor Você precisa de uma assin…" at bounding box center [312, 146] width 624 height 293
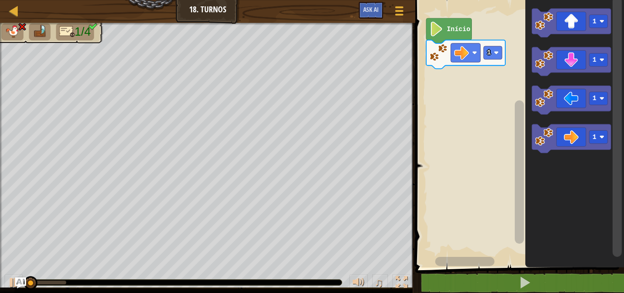
click at [496, 55] on image "Espaço de trabalho do Blockly" at bounding box center [496, 52] width 5 height 5
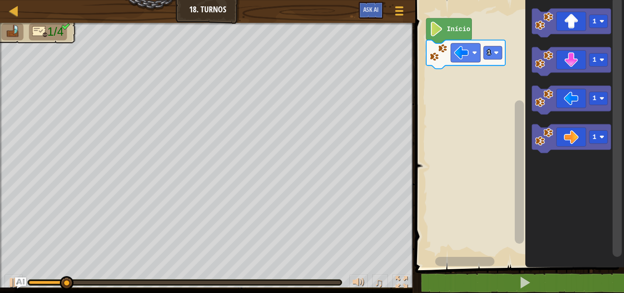
click at [0, 0] on div at bounding box center [0, 0] width 0 height 0
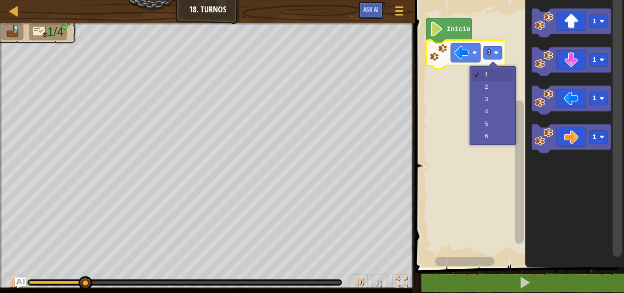
click at [498, 83] on rect "Espaço de trabalho do Blockly" at bounding box center [517, 131] width 211 height 272
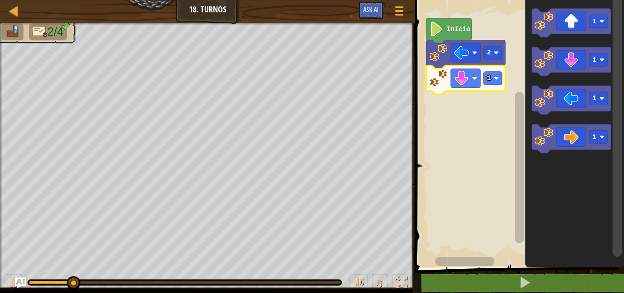
click at [497, 82] on rect "Espaço de trabalho do Blockly" at bounding box center [493, 78] width 18 height 13
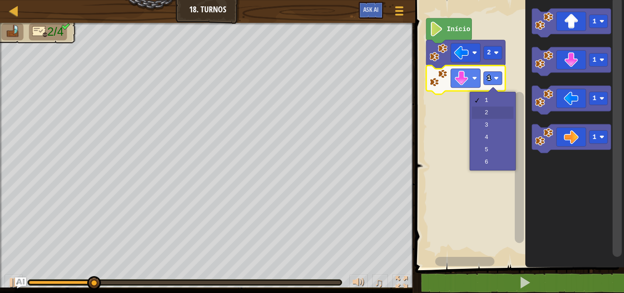
click at [497, 117] on rect "Espaço de trabalho do Blockly" at bounding box center [517, 131] width 211 height 272
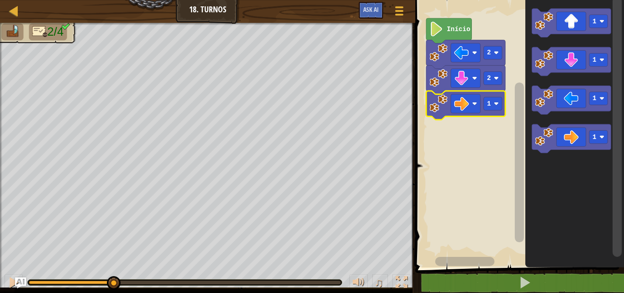
click at [496, 106] on image "Espaço de trabalho do Blockly" at bounding box center [496, 103] width 5 height 5
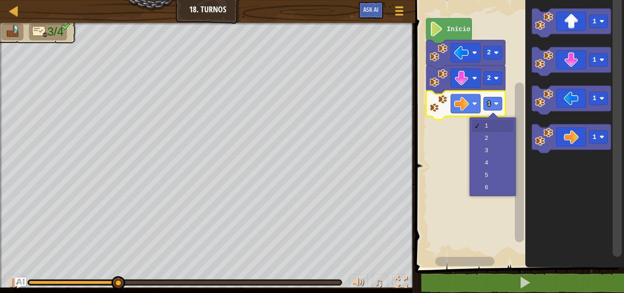
click at [500, 166] on rect "Espaço de trabalho do Blockly" at bounding box center [517, 131] width 211 height 272
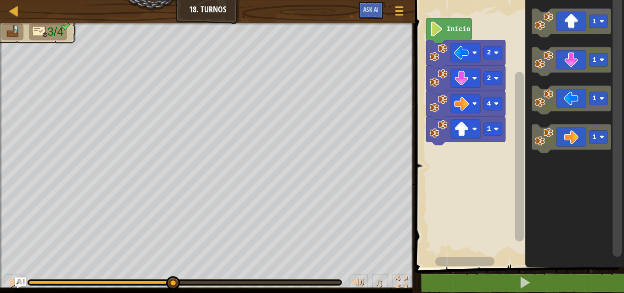
click at [497, 133] on rect "Espaço de trabalho do Blockly" at bounding box center [493, 128] width 18 height 13
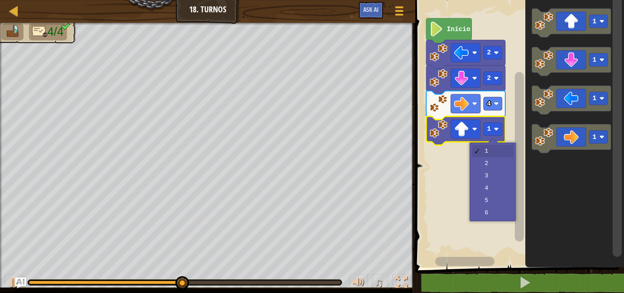
click at [494, 163] on rect "Espaço de trabalho do Blockly" at bounding box center [517, 131] width 211 height 272
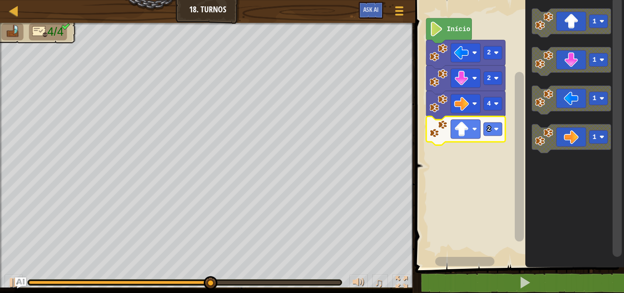
click at [500, 132] on rect "Espaço de trabalho do Blockly" at bounding box center [493, 128] width 18 height 13
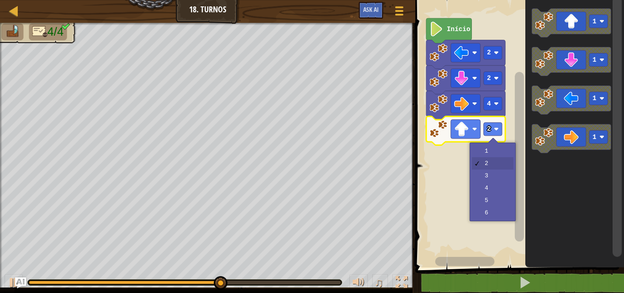
click at [499, 178] on rect "Espaço de trabalho do Blockly" at bounding box center [517, 131] width 211 height 272
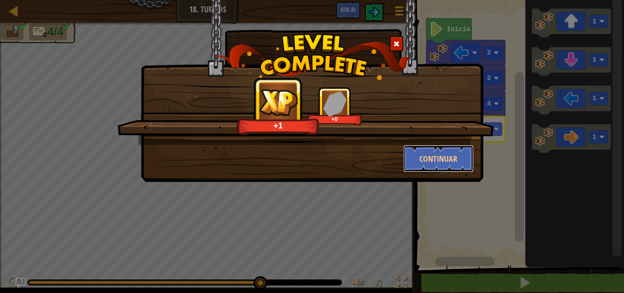
click at [429, 152] on button "Continuar" at bounding box center [438, 158] width 71 height 27
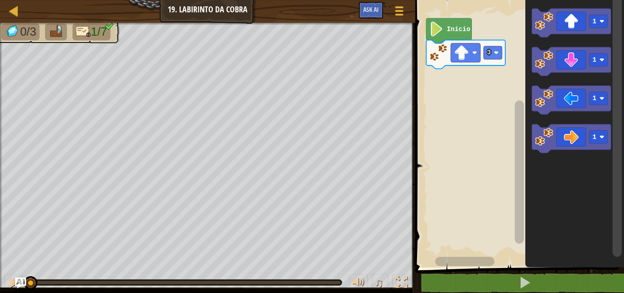
click at [601, 138] on image "Espaço de trabalho do Blockly" at bounding box center [601, 136] width 5 height 5
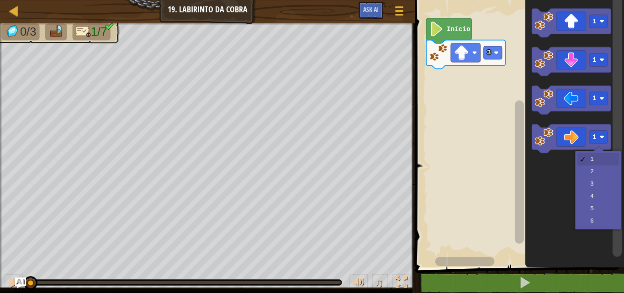
click at [601, 171] on icon "Espaço de trabalho do Blockly" at bounding box center [574, 131] width 99 height 272
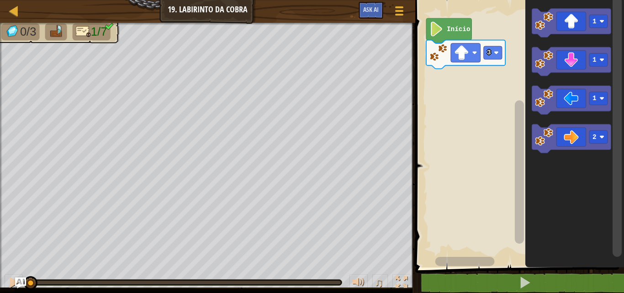
click at [602, 56] on rect "Espaço de trabalho do Blockly" at bounding box center [598, 59] width 18 height 13
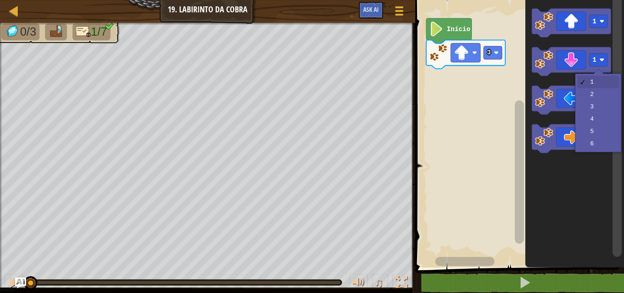
click at [523, 169] on rect "Espaço de trabalho do Blockly" at bounding box center [519, 171] width 9 height 143
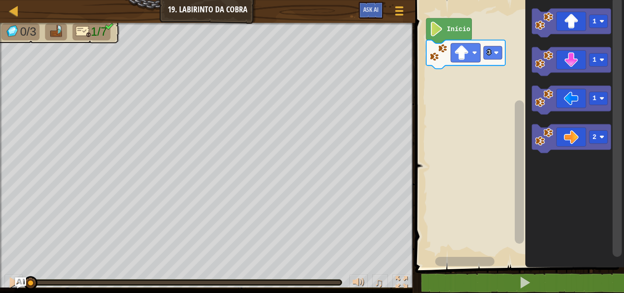
click at [602, 24] on rect "Espaço de trabalho do Blockly" at bounding box center [598, 21] width 18 height 13
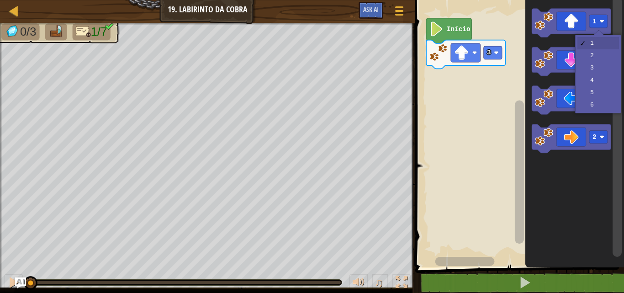
click at [585, 50] on icon "Espaço de trabalho do Blockly" at bounding box center [571, 61] width 79 height 29
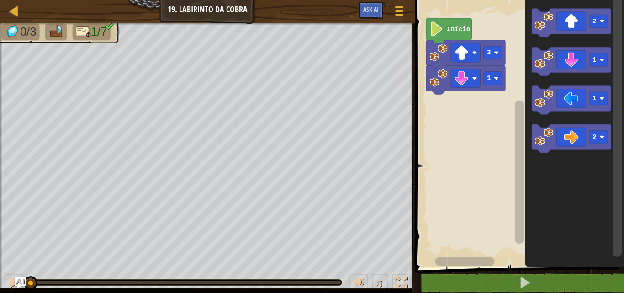
click at [587, 48] on icon "Espaço de trabalho do Blockly" at bounding box center [571, 61] width 79 height 29
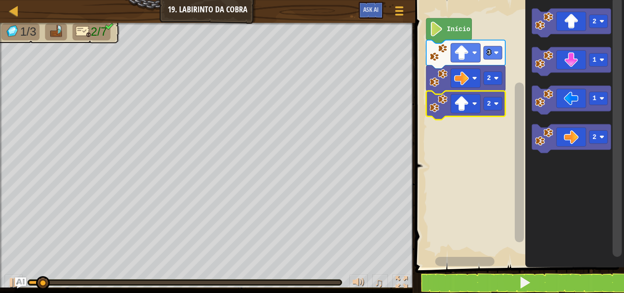
click at [502, 105] on icon "Espaço de trabalho do Blockly" at bounding box center [465, 105] width 79 height 29
click at [0, 0] on div at bounding box center [0, 0] width 0 height 0
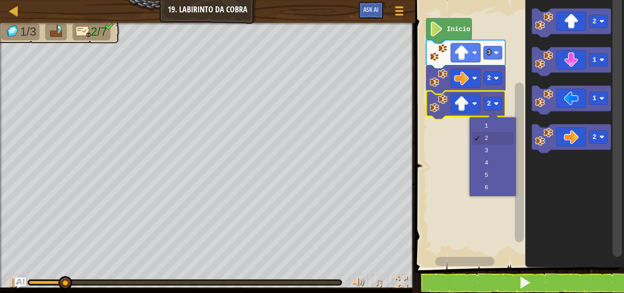
click at [498, 125] on rect "Espaço de trabalho do Blockly" at bounding box center [517, 131] width 211 height 272
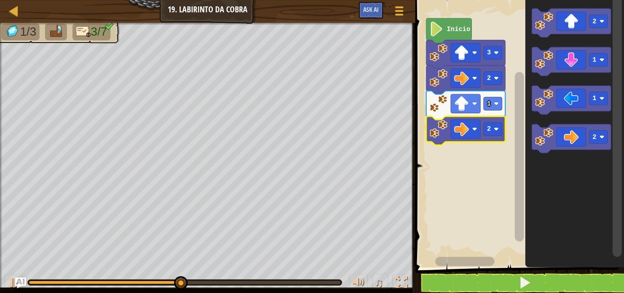
click at [499, 130] on rect "Espaço de trabalho do Blockly" at bounding box center [493, 128] width 18 height 13
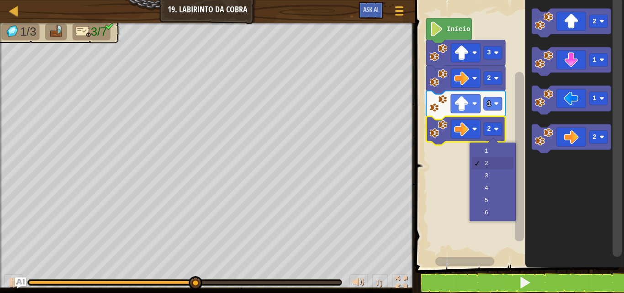
click at [496, 176] on rect "Espaço de trabalho do Blockly" at bounding box center [517, 131] width 211 height 272
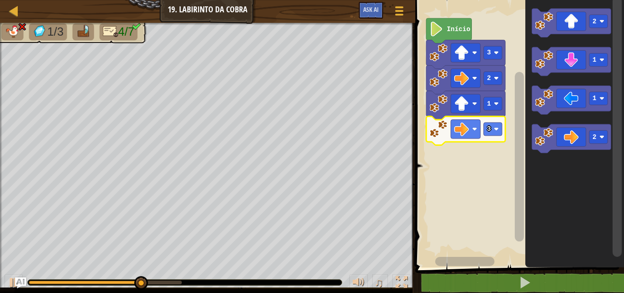
click at [501, 128] on rect "Espaço de trabalho do Blockly" at bounding box center [493, 128] width 18 height 13
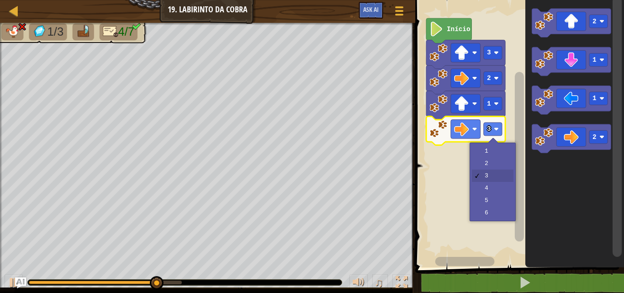
click at [492, 169] on rect "Espaço de trabalho do Blockly" at bounding box center [517, 131] width 211 height 272
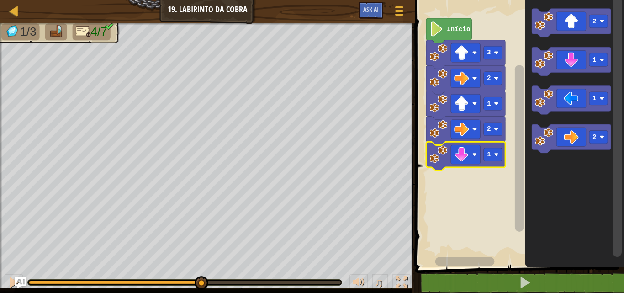
click at [494, 163] on icon "Espaço de trabalho do Blockly" at bounding box center [465, 156] width 79 height 29
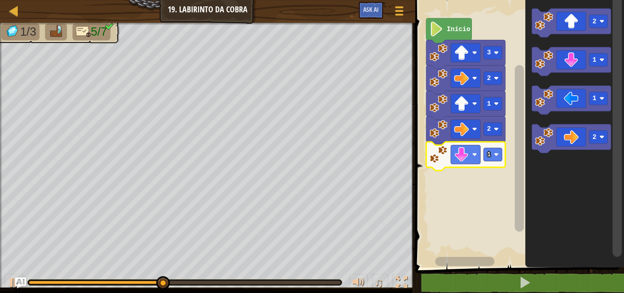
click at [500, 158] on rect "Espaço de trabalho do Blockly" at bounding box center [493, 154] width 18 height 13
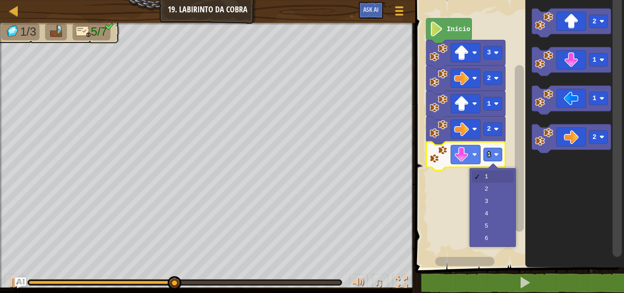
click at [492, 187] on rect "Espaço de trabalho do Blockly" at bounding box center [517, 131] width 211 height 272
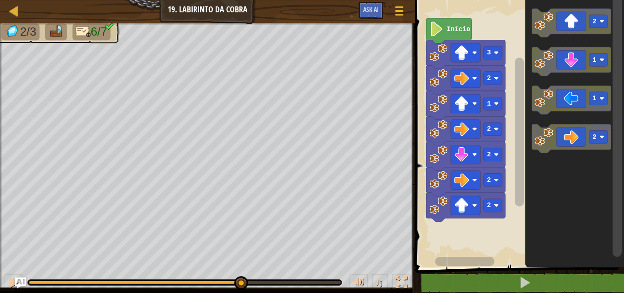
click at [490, 214] on icon "Espaço de trabalho do Blockly" at bounding box center [465, 207] width 79 height 29
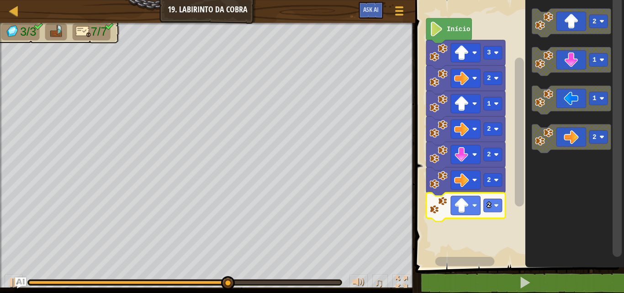
click at [492, 206] on rect "Espaço de trabalho do Blockly" at bounding box center [493, 205] width 18 height 13
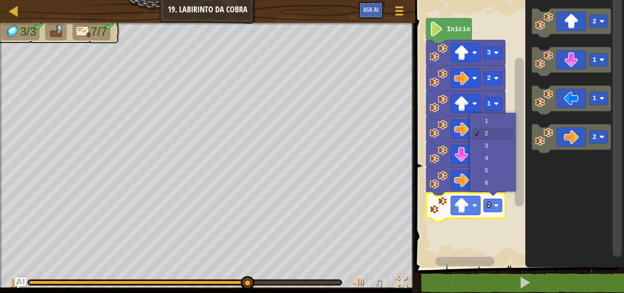
click at [497, 158] on rect "Espaço de trabalho do Blockly" at bounding box center [493, 154] width 18 height 13
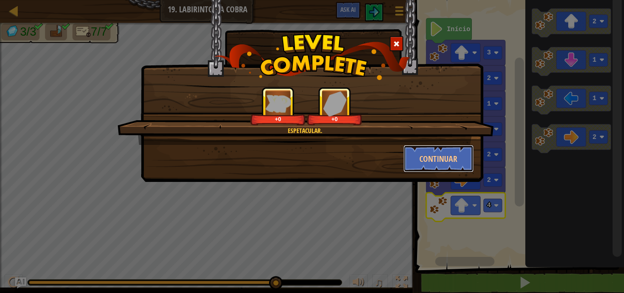
click at [450, 159] on button "Continuar" at bounding box center [438, 158] width 71 height 27
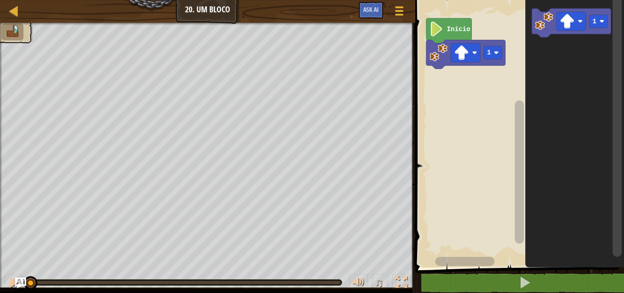
click at [495, 52] on image "Espaço de trabalho do Blockly" at bounding box center [496, 52] width 5 height 5
click at [0, 0] on div at bounding box center [0, 0] width 0 height 0
click at [490, 51] on text "1" at bounding box center [489, 52] width 4 height 7
click at [498, 52] on image "Espaço de trabalho do Blockly" at bounding box center [496, 52] width 5 height 5
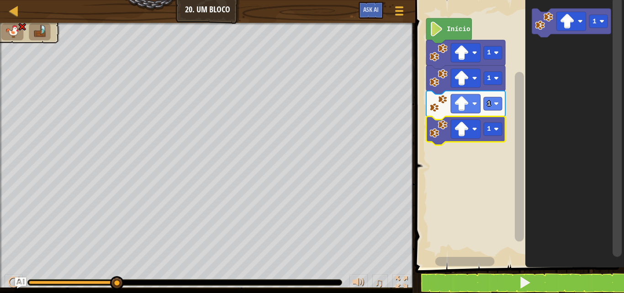
click at [494, 85] on rect "Espaço de trabalho do Blockly" at bounding box center [493, 78] width 18 height 13
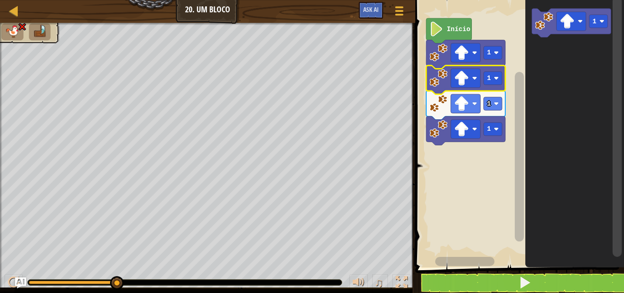
click at [468, 80] on image "Espaço de trabalho do Blockly" at bounding box center [461, 78] width 15 height 15
click at [475, 79] on image "Espaço de trabalho do Blockly" at bounding box center [474, 78] width 5 height 5
click at [553, 81] on icon "Espaço de trabalho do Blockly" at bounding box center [574, 131] width 99 height 272
click at [465, 79] on image "Espaço de trabalho do Blockly" at bounding box center [461, 78] width 15 height 15
click at [473, 76] on image "Espaço de trabalho do Blockly" at bounding box center [474, 78] width 5 height 5
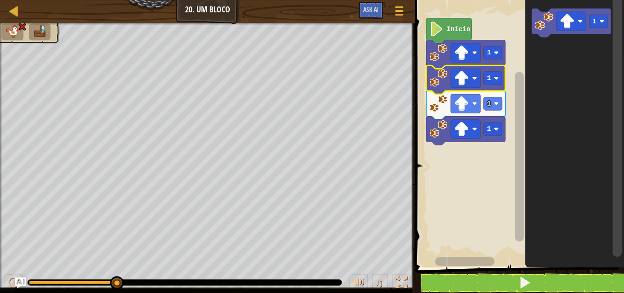
click at [468, 75] on image "Espaço de trabalho do Blockly" at bounding box center [461, 78] width 15 height 15
click at [459, 30] on text "Início" at bounding box center [459, 29] width 24 height 7
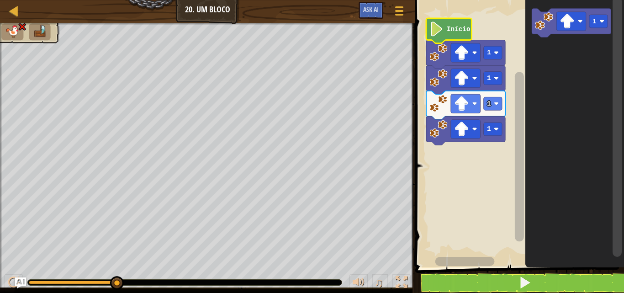
click at [456, 33] on text "Início" at bounding box center [459, 29] width 24 height 7
click at [585, 280] on button at bounding box center [524, 282] width 211 height 21
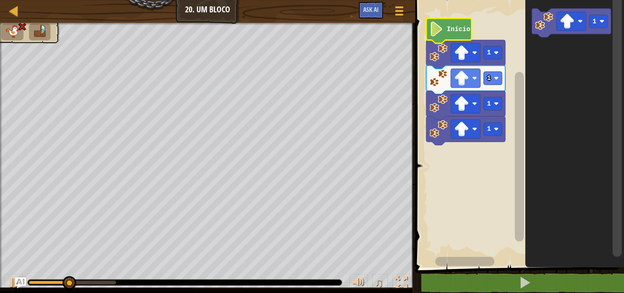
click at [475, 84] on rect "Espaço de trabalho do Blockly" at bounding box center [466, 78] width 30 height 19
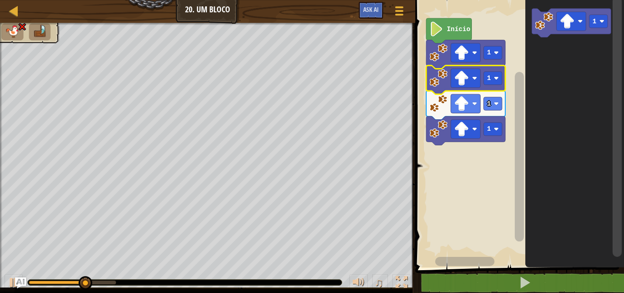
click at [471, 79] on rect "Espaço de trabalho do Blockly" at bounding box center [466, 78] width 30 height 19
click at [470, 104] on rect "Espaço de trabalho do Blockly" at bounding box center [466, 103] width 30 height 19
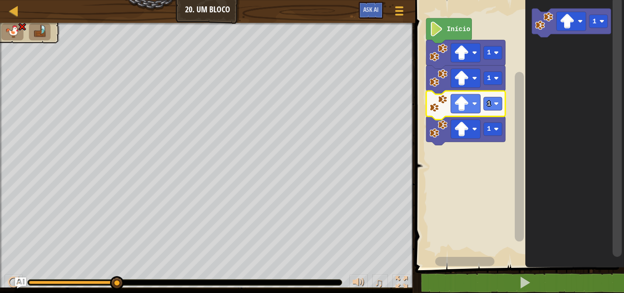
click at [469, 133] on rect "Espaço de trabalho do Blockly" at bounding box center [466, 129] width 30 height 19
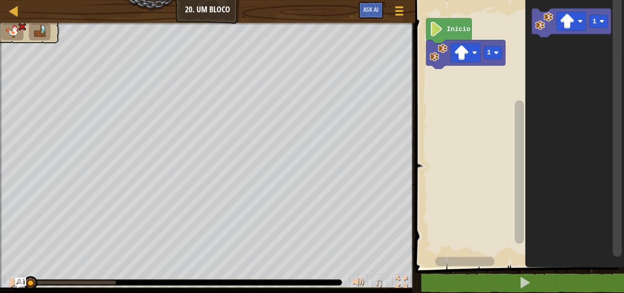
click at [567, 23] on image "Espaço de trabalho do Blockly" at bounding box center [567, 21] width 15 height 15
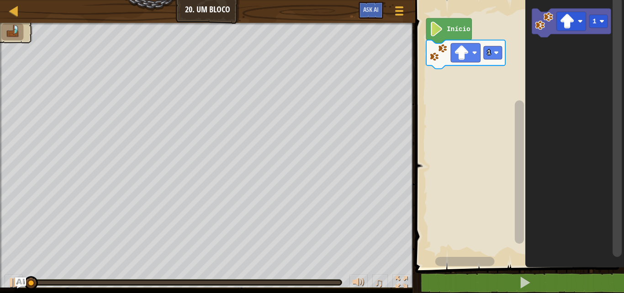
click at [571, 20] on image "Espaço de trabalho do Blockly" at bounding box center [567, 21] width 15 height 15
click at [574, 21] on image "Espaço de trabalho do Blockly" at bounding box center [567, 21] width 15 height 15
click at [572, 21] on image "Espaço de trabalho do Blockly" at bounding box center [567, 21] width 15 height 15
click at [602, 23] on image "Espaço de trabalho do Blockly" at bounding box center [601, 21] width 5 height 5
click at [596, 23] on rect "Espaço de trabalho do Blockly" at bounding box center [598, 21] width 18 height 13
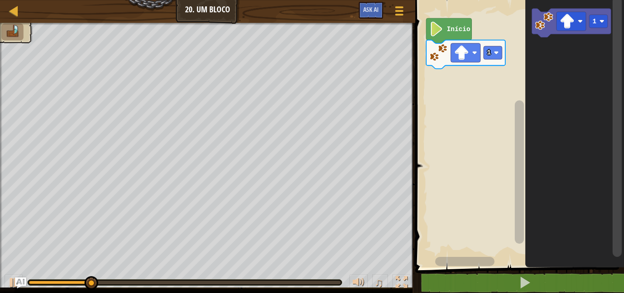
click at [573, 18] on image "Espaço de trabalho do Blockly" at bounding box center [567, 21] width 15 height 15
click at [570, 18] on image "Espaço de trabalho do Blockly" at bounding box center [567, 21] width 15 height 15
click at [567, 21] on image "Espaço de trabalho do Blockly" at bounding box center [567, 21] width 15 height 15
click at [474, 59] on rect "Espaço de trabalho do Blockly" at bounding box center [466, 52] width 30 height 19
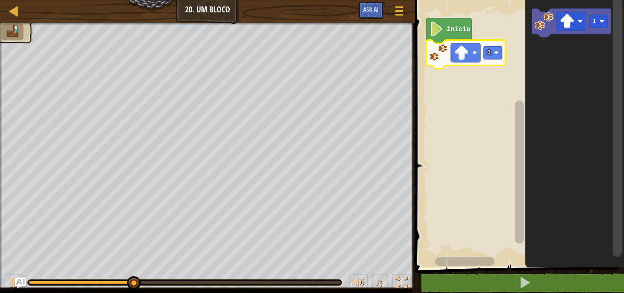
click at [474, 53] on image "Espaço de trabalho do Blockly" at bounding box center [474, 52] width 5 height 5
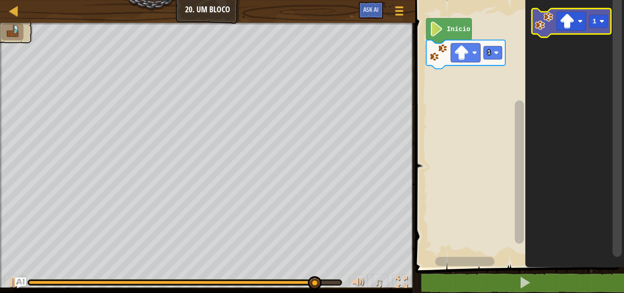
click at [578, 10] on icon "Espaço de trabalho do Blockly" at bounding box center [571, 23] width 79 height 29
click at [579, 17] on rect "Espaço de trabalho do Blockly" at bounding box center [571, 21] width 30 height 19
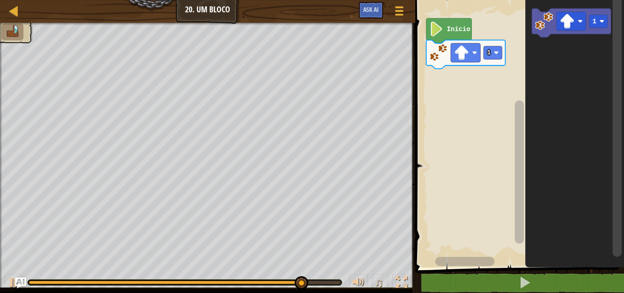
click at [572, 21] on image "Espaço de trabalho do Blockly" at bounding box center [567, 21] width 15 height 15
click at [573, 20] on image "Espaço de trabalho do Blockly" at bounding box center [567, 21] width 15 height 15
click at [579, 14] on rect "Espaço de trabalho do Blockly" at bounding box center [571, 21] width 30 height 19
click at [583, 11] on icon "Espaço de trabalho do Blockly" at bounding box center [571, 23] width 79 height 29
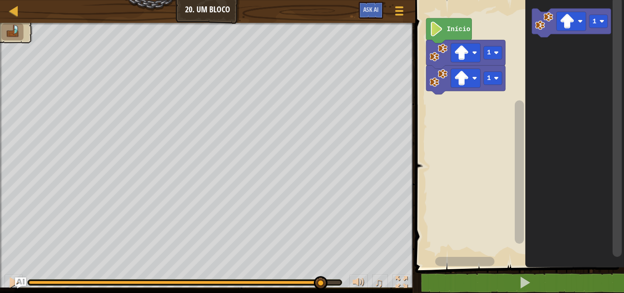
click at [581, 11] on icon "Espaço de trabalho do Blockly" at bounding box center [571, 23] width 79 height 29
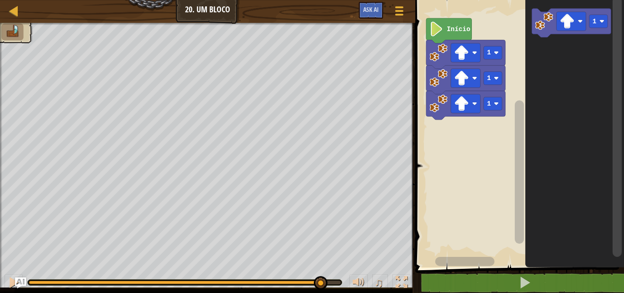
click at [577, 16] on rect "Espaço de trabalho do Blockly" at bounding box center [571, 21] width 30 height 19
click at [581, 13] on rect "Espaço de trabalho do Blockly" at bounding box center [571, 21] width 30 height 19
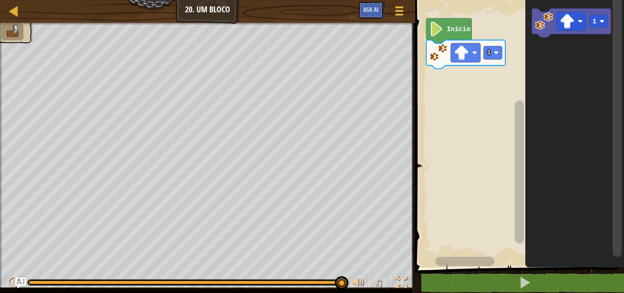
click at [569, 17] on image "Espaço de trabalho do Blockly" at bounding box center [567, 21] width 15 height 15
click at [566, 21] on image "Espaço de trabalho do Blockly" at bounding box center [567, 21] width 15 height 15
click at [570, 18] on image "Espaço de trabalho do Blockly" at bounding box center [567, 21] width 15 height 15
click at [571, 21] on image "Espaço de trabalho do Blockly" at bounding box center [567, 21] width 15 height 15
click at [572, 20] on image "Espaço de trabalho do Blockly" at bounding box center [567, 21] width 15 height 15
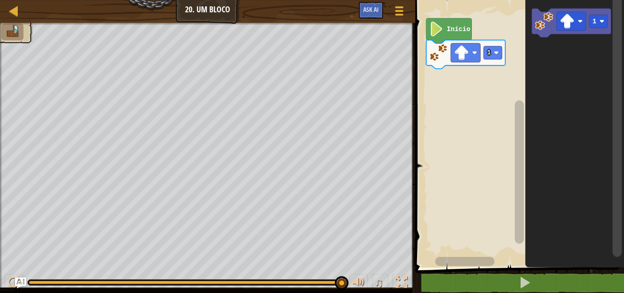
click at [573, 25] on image "Espaço de trabalho do Blockly" at bounding box center [567, 21] width 15 height 15
click at [571, 32] on icon "Espaço de trabalho do Blockly" at bounding box center [571, 23] width 79 height 29
click at [576, 28] on rect "Espaço de trabalho do Blockly" at bounding box center [571, 21] width 30 height 19
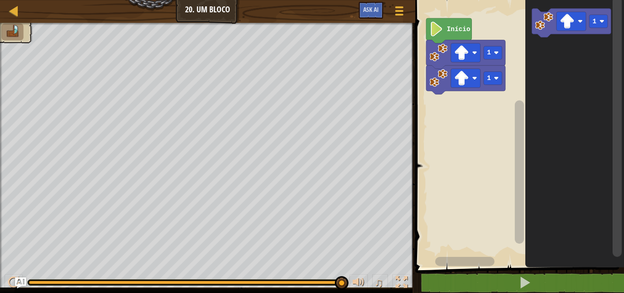
click at [574, 26] on image "Espaço de trabalho do Blockly" at bounding box center [567, 21] width 15 height 15
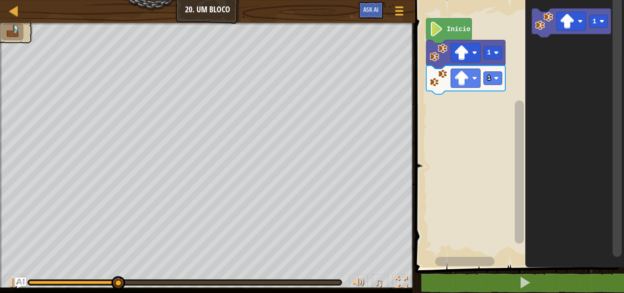
click at [579, 21] on image "Espaço de trabalho do Blockly" at bounding box center [580, 21] width 5 height 5
click at [586, 20] on rect "Espaço de trabalho do Blockly" at bounding box center [571, 21] width 30 height 19
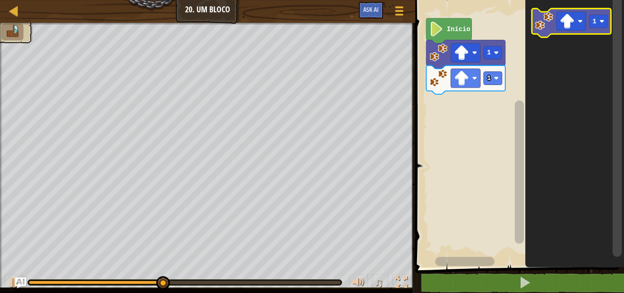
click at [579, 23] on image "Espaço de trabalho do Blockly" at bounding box center [580, 21] width 5 height 5
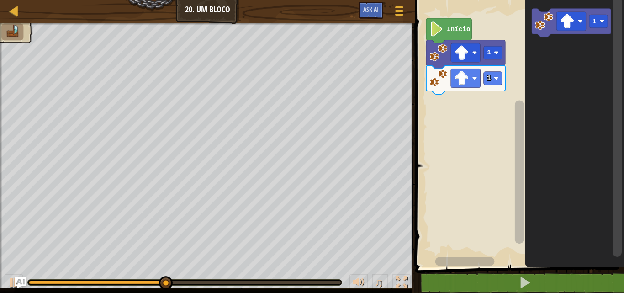
click at [579, 19] on rect "Espaço de trabalho do Blockly" at bounding box center [571, 21] width 30 height 19
click at [581, 16] on rect "Espaço de trabalho do Blockly" at bounding box center [571, 21] width 30 height 19
click at [579, 16] on rect "Espaço de trabalho do Blockly" at bounding box center [571, 21] width 30 height 19
click at [585, 21] on rect "Espaço de trabalho do Blockly" at bounding box center [571, 21] width 30 height 19
click at [580, 17] on rect "Espaço de trabalho do Blockly" at bounding box center [571, 21] width 30 height 19
